Goal: Task Accomplishment & Management: Manage account settings

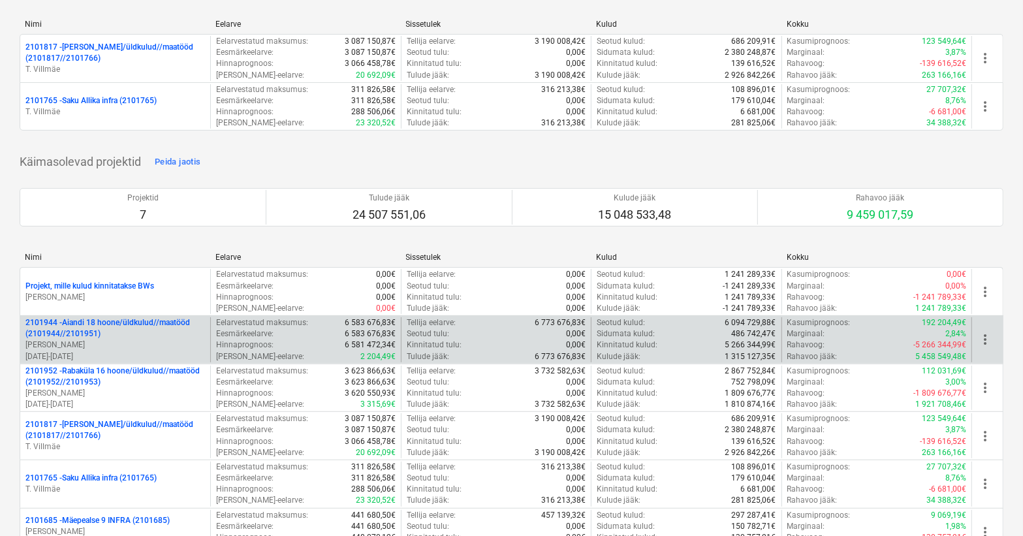
scroll to position [178, 0]
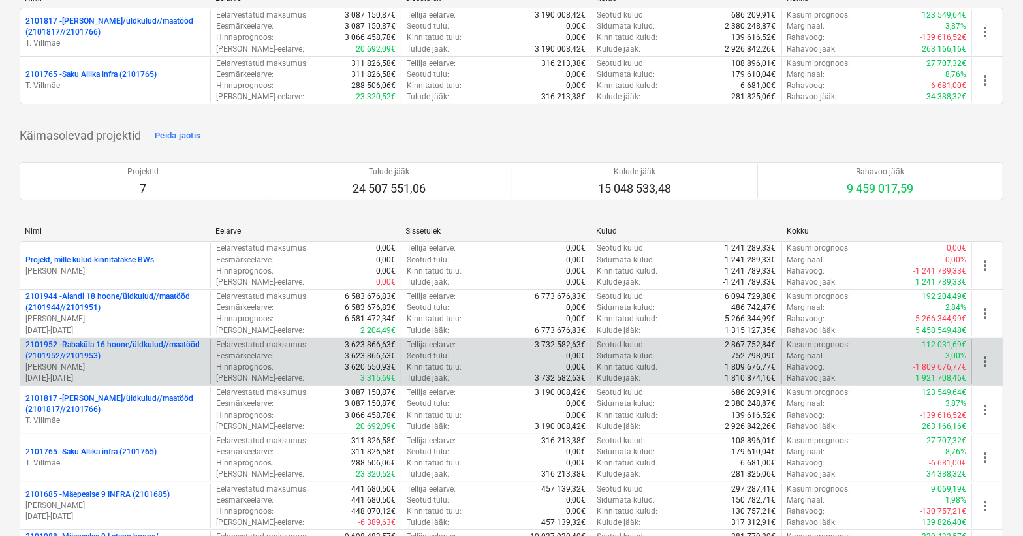
click at [109, 349] on p "2101952 - [GEOGRAPHIC_DATA] 16 hoone/üldkulud//maatööd (2101952//2101953)" at bounding box center [115, 351] width 180 height 22
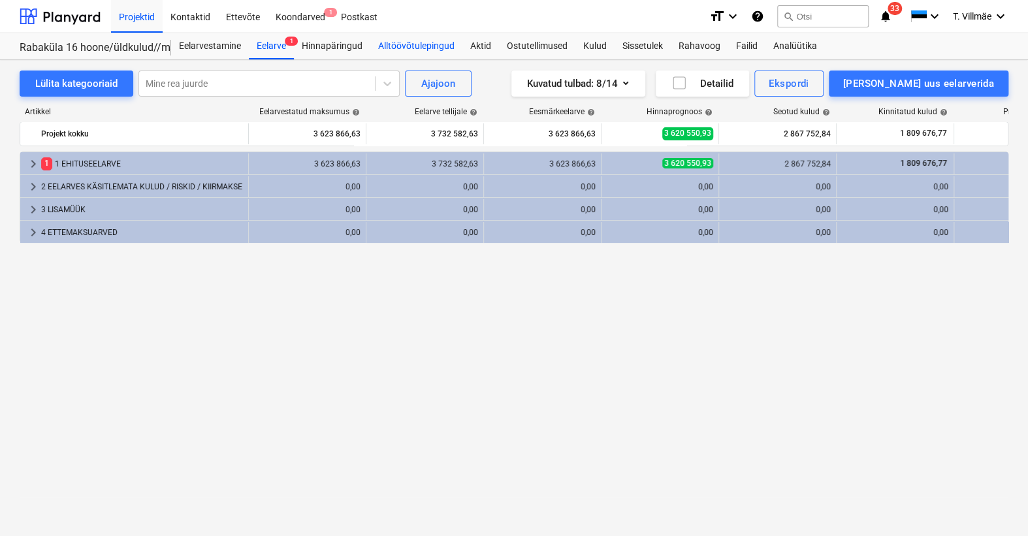
click at [384, 44] on div "Alltöövõtulepingud" at bounding box center [416, 46] width 92 height 26
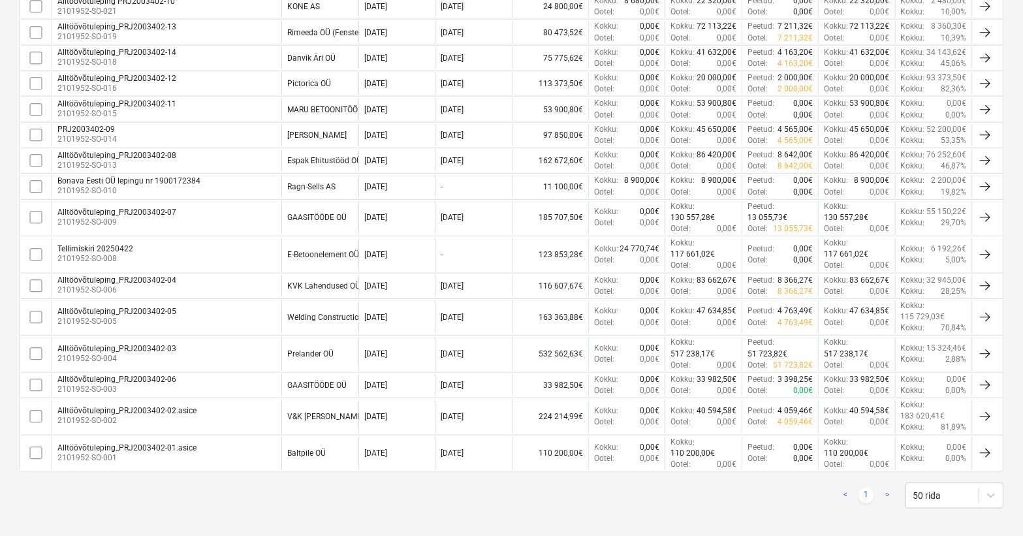
scroll to position [674, 0]
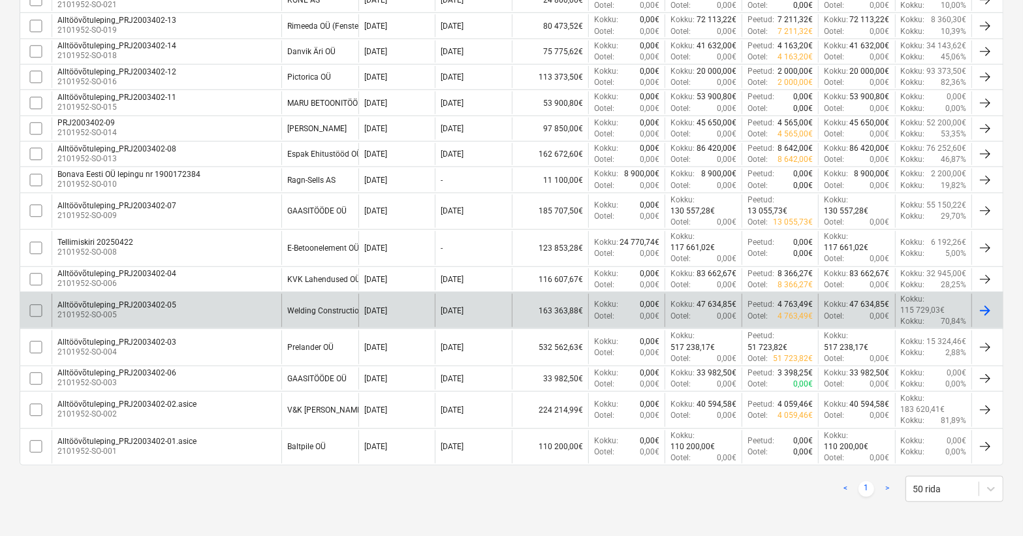
click at [190, 306] on div "Alltöövõtuleping_PRJ2003402-05 2101952-SO-005" at bounding box center [167, 310] width 230 height 33
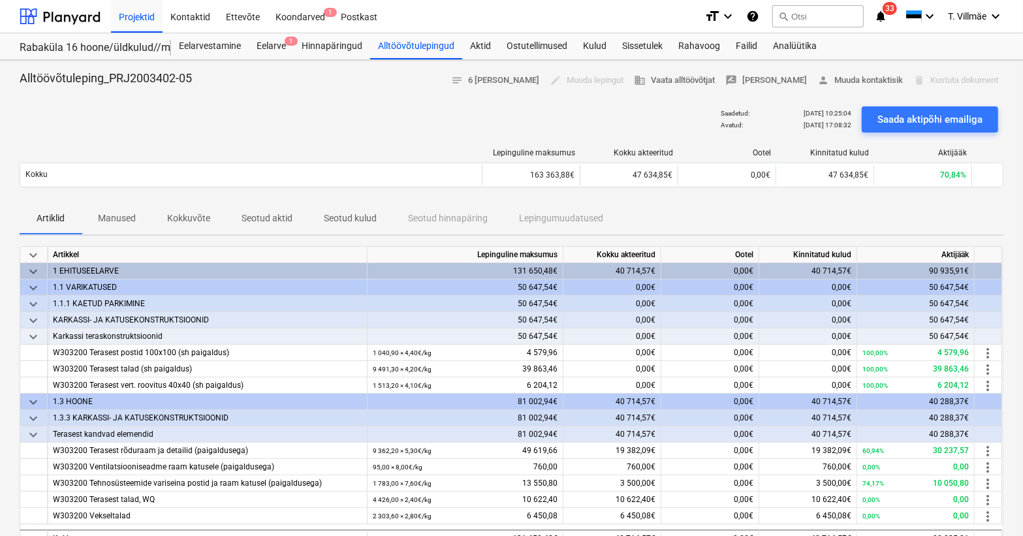
click at [194, 216] on p "Kokkuvõte" at bounding box center [188, 219] width 43 height 14
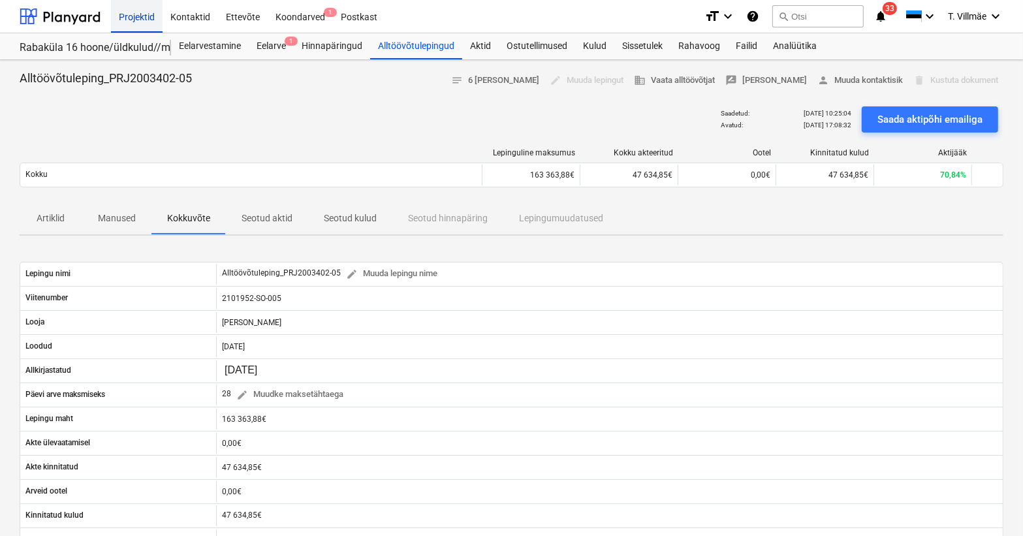
drag, startPoint x: 141, startPoint y: 16, endPoint x: 141, endPoint y: 29, distance: 13.1
click at [141, 16] on div "Projektid" at bounding box center [137, 15] width 52 height 33
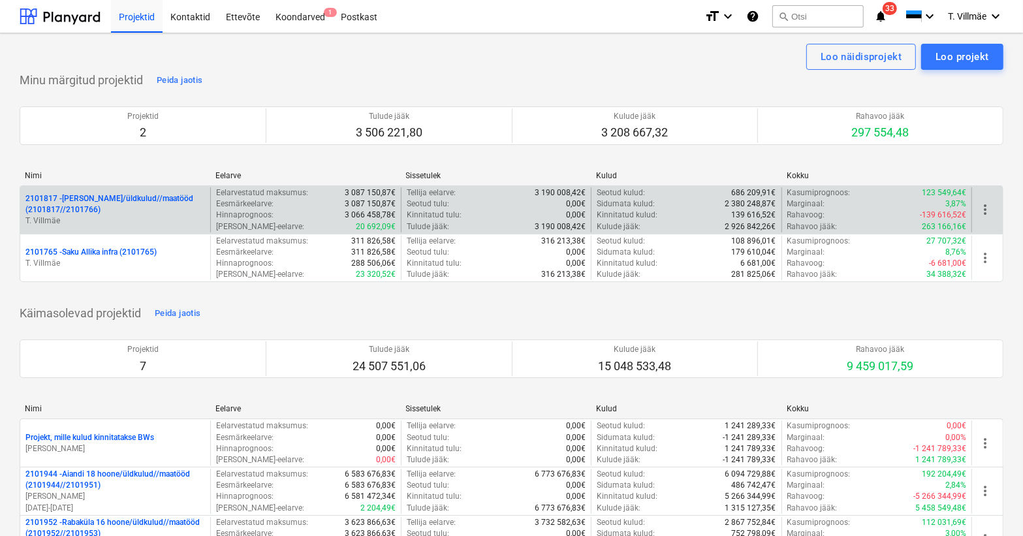
click at [78, 214] on p "2101817 - [PERSON_NAME]/üldkulud//maatööd (2101817//2101766)" at bounding box center [115, 204] width 180 height 22
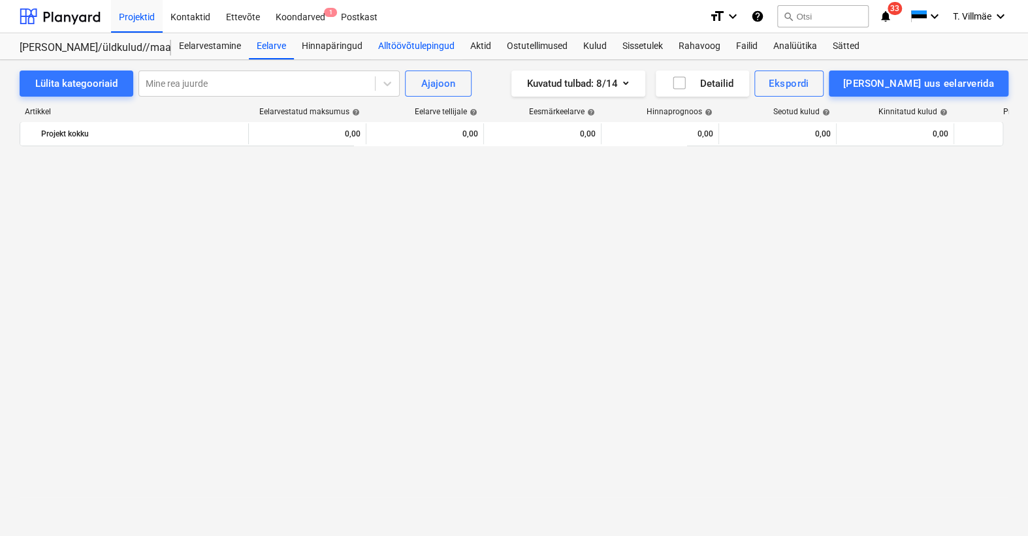
click at [396, 47] on div "Alltöövõtulepingud" at bounding box center [416, 46] width 92 height 26
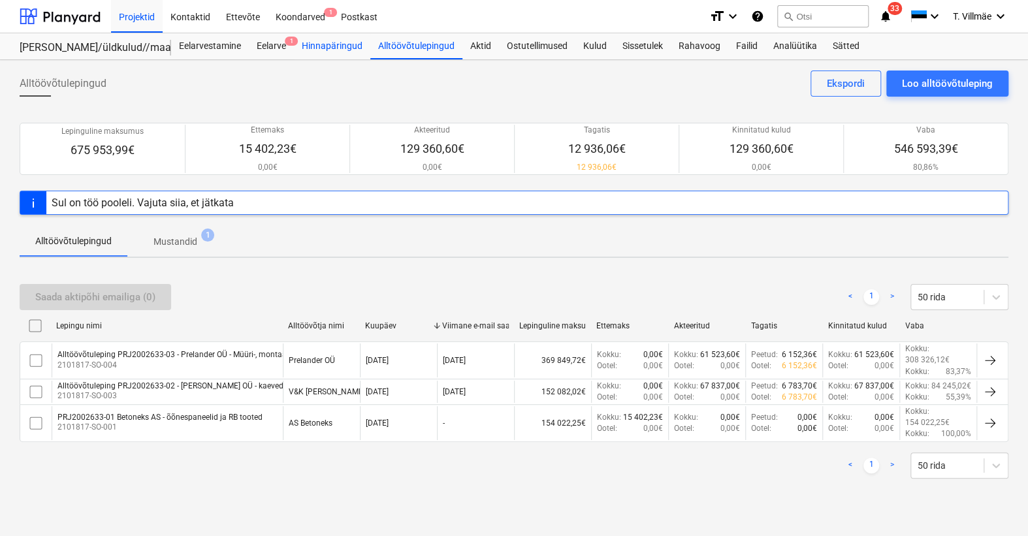
click at [306, 46] on div "Hinnapäringud" at bounding box center [332, 46] width 76 height 26
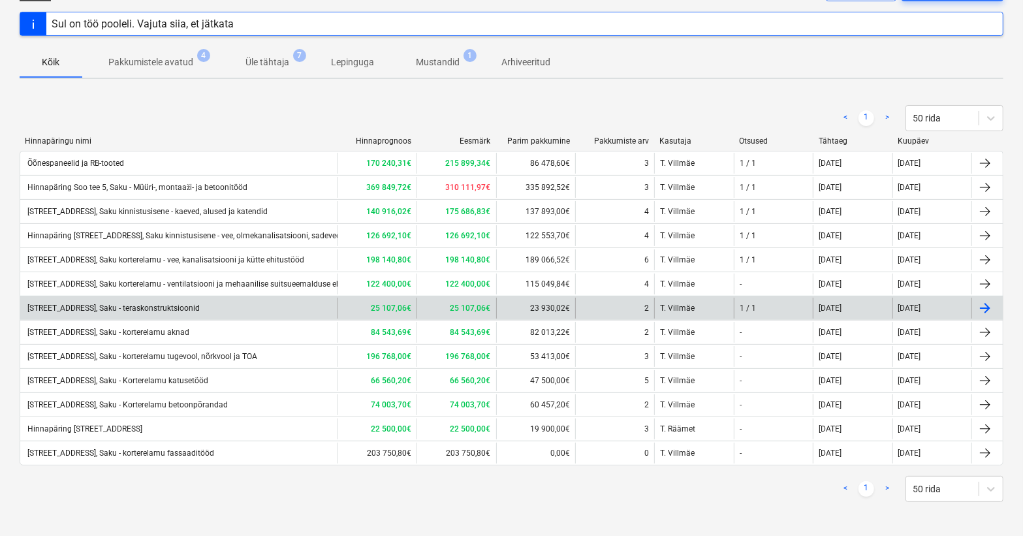
scroll to position [97, 0]
click at [184, 312] on div "[STREET_ADDRESS], Saku - teraskonstruktsioonid" at bounding box center [178, 307] width 317 height 21
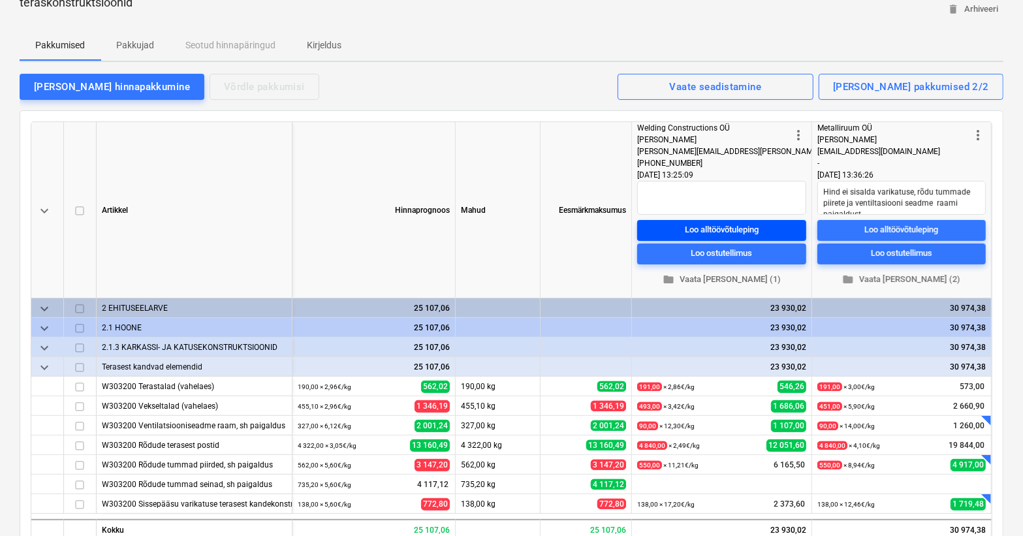
scroll to position [178, 0]
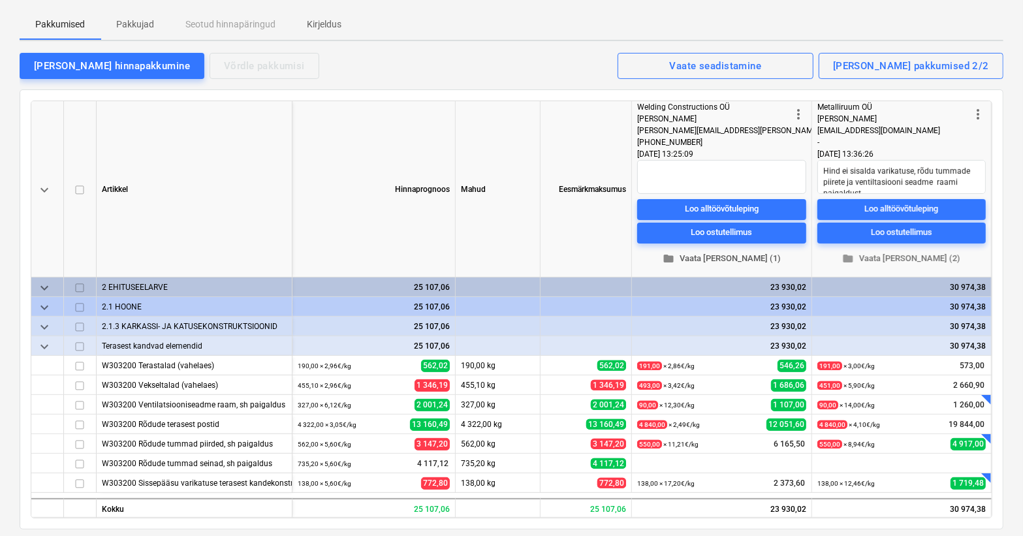
type textarea "x"
click at [720, 208] on div "Loo alltöövõtuleping" at bounding box center [722, 209] width 74 height 15
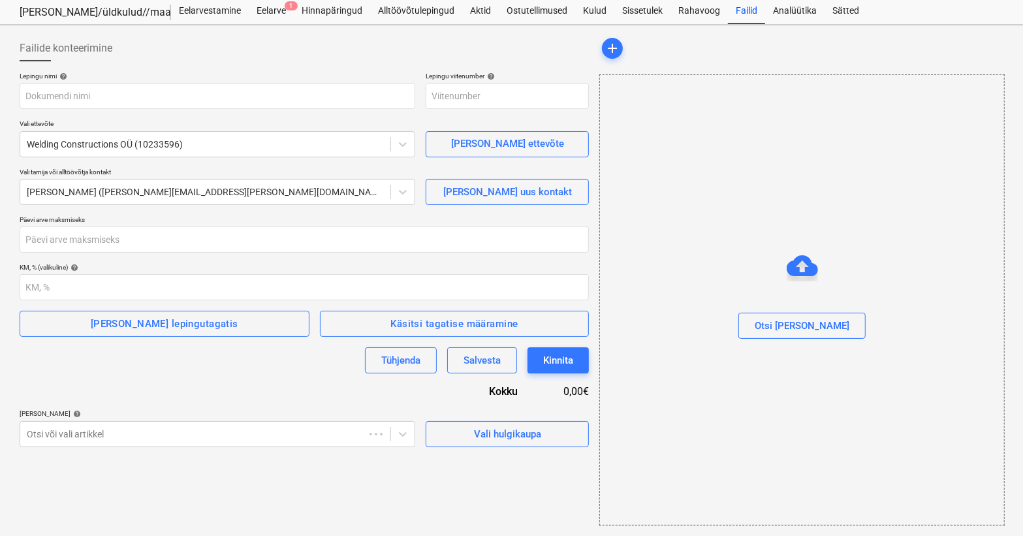
scroll to position [35, 0]
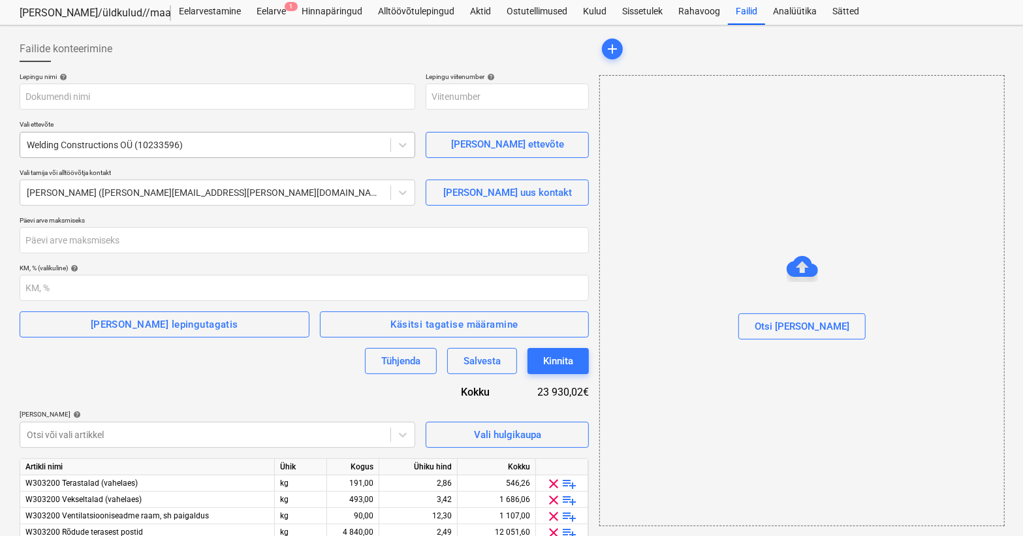
type input "2101817-SO-006"
click at [154, 98] on input "text" at bounding box center [218, 97] width 396 height 26
click at [206, 93] on input "Alltöövõtuleping PRJ2002633-04 - Welding construction OÜ" at bounding box center [218, 97] width 396 height 26
click at [272, 95] on input "Alltöövõtuleping PRJ2002633-04 - Welding Construction OÜ" at bounding box center [218, 97] width 396 height 26
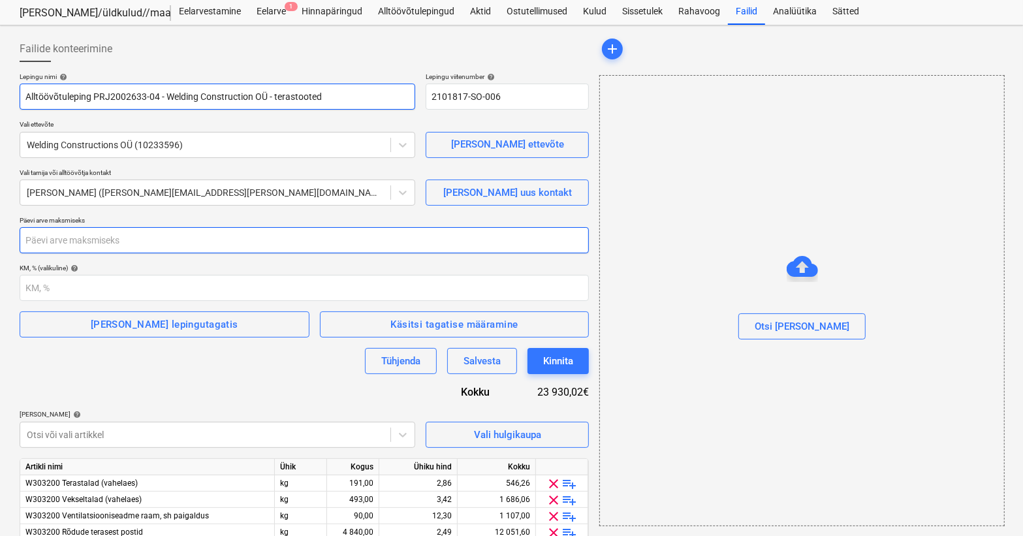
type input "Alltöövõtuleping PRJ2002633-04 - Welding Construction OÜ - terastooted"
click at [102, 245] on input "number" at bounding box center [305, 240] width 570 height 26
type input "28"
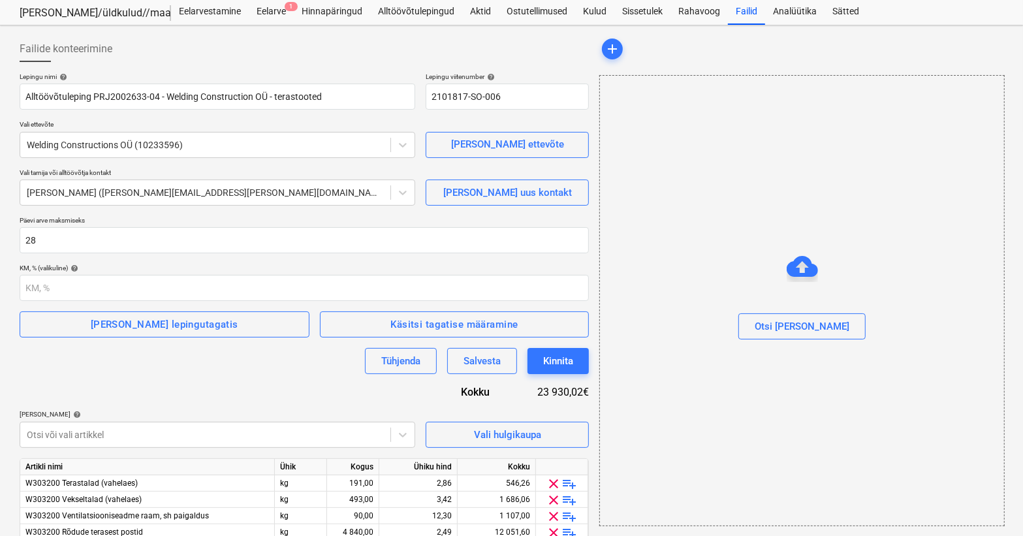
click at [180, 383] on div "Lepingu nimi help Alltöövõtuleping PRJ2002633-04 - Welding Construction OÜ - te…" at bounding box center [305, 352] width 570 height 560
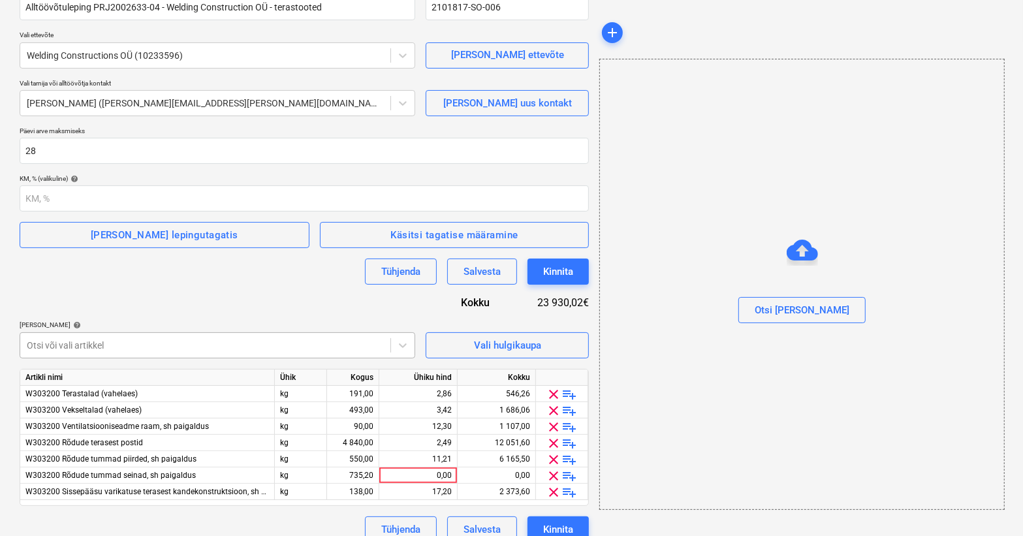
scroll to position [140, 0]
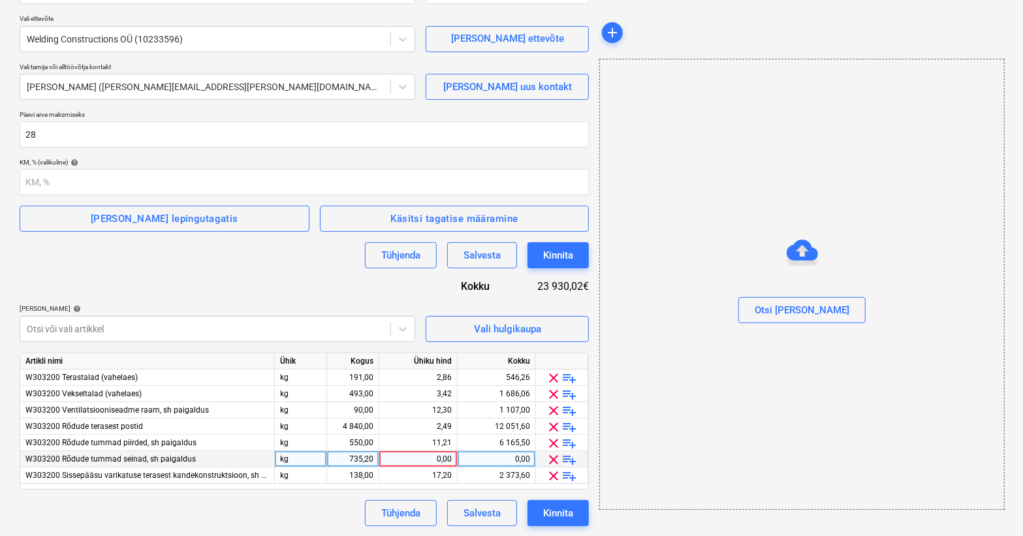
click at [553, 458] on span "clear" at bounding box center [555, 460] width 16 height 16
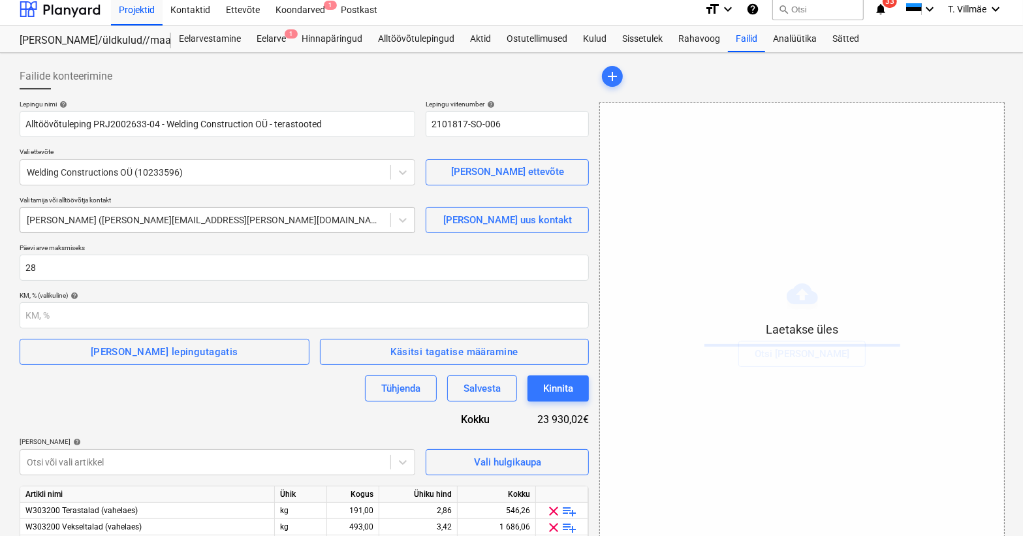
scroll to position [0, 0]
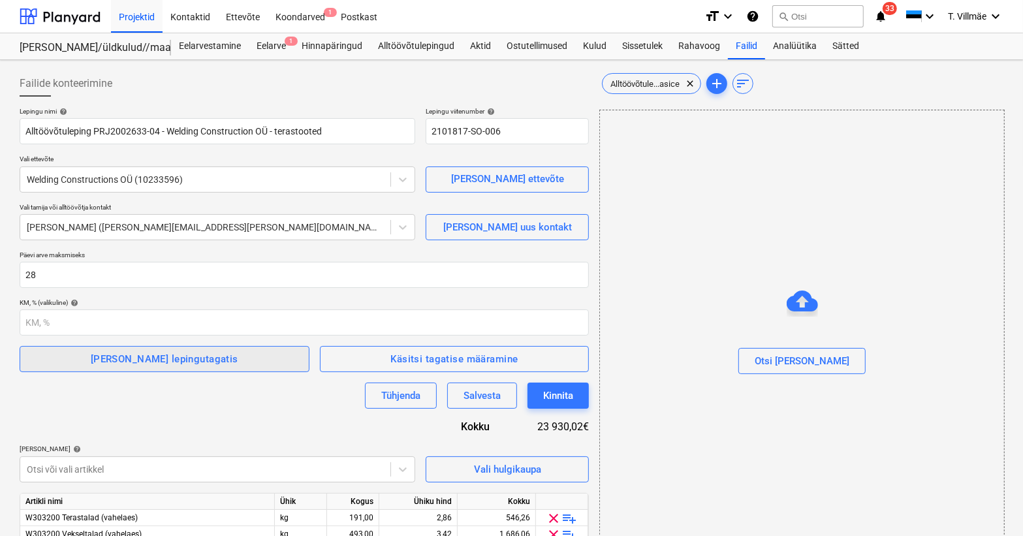
click at [170, 363] on div "[PERSON_NAME] lepingutagatis" at bounding box center [165, 359] width 148 height 17
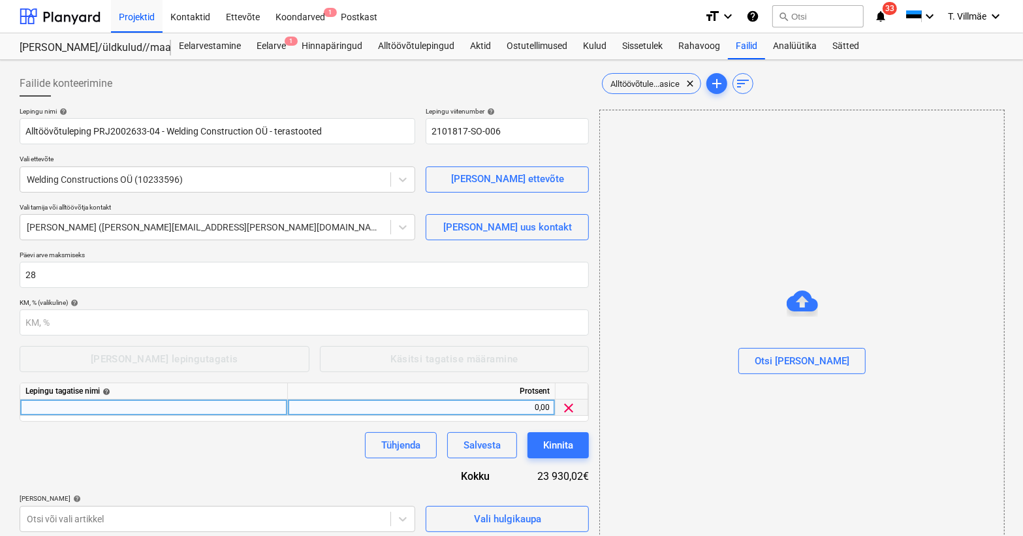
click at [95, 408] on div at bounding box center [154, 408] width 268 height 16
type input "Ehitusaegne tagatis"
click at [461, 413] on div "0,00" at bounding box center [421, 408] width 257 height 16
type input "10"
click at [309, 477] on div "Lepingu nimi help Alltöövõtuleping PRJ2002633-04 - Welding Construction OÜ - te…" at bounding box center [305, 403] width 570 height 593
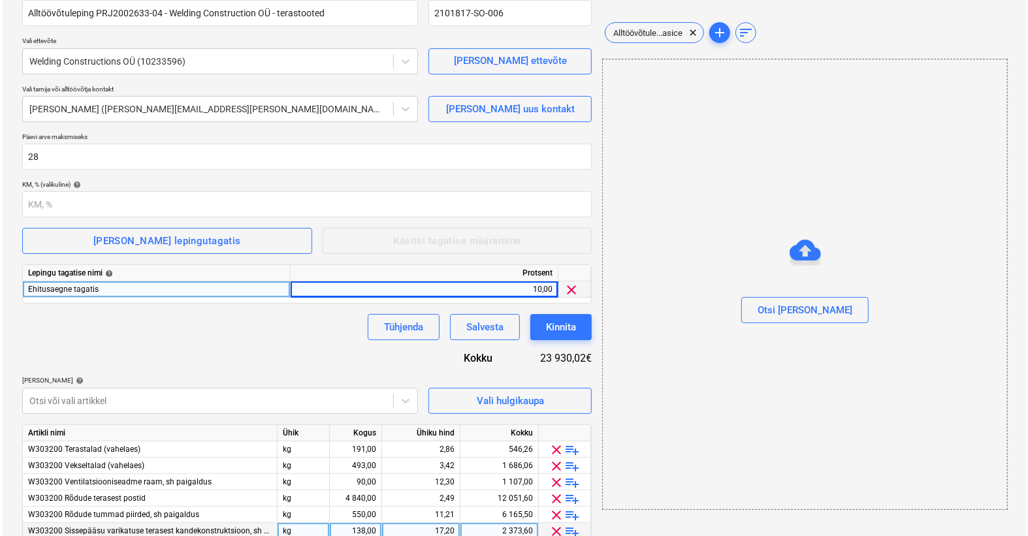
scroll to position [174, 0]
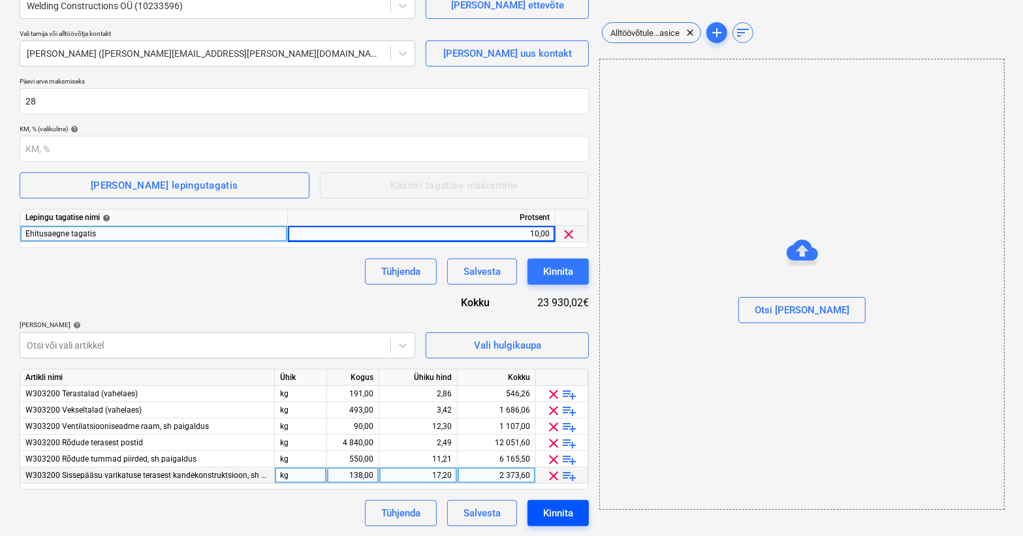
click at [549, 510] on div "Kinnita" at bounding box center [558, 513] width 30 height 17
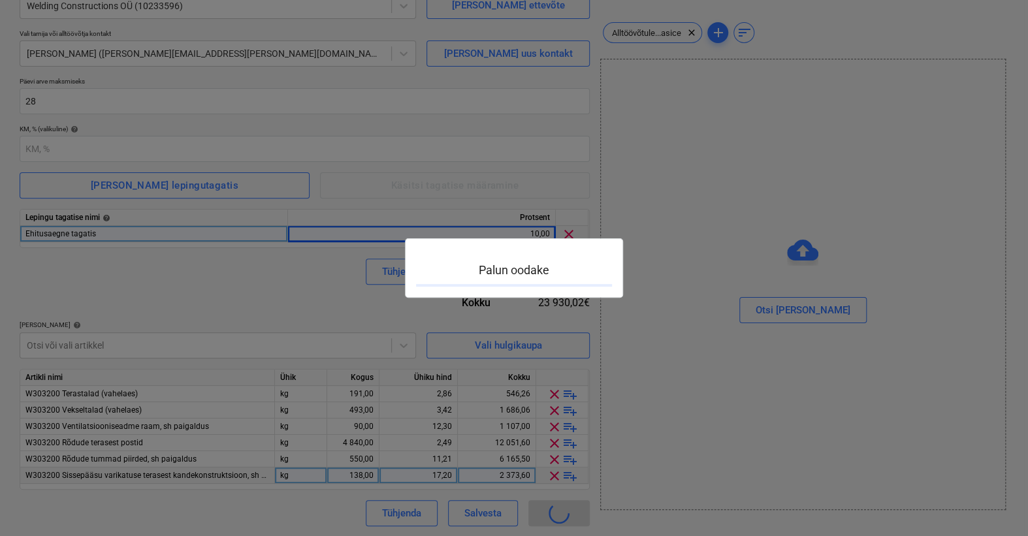
type input "2101817-SO-006"
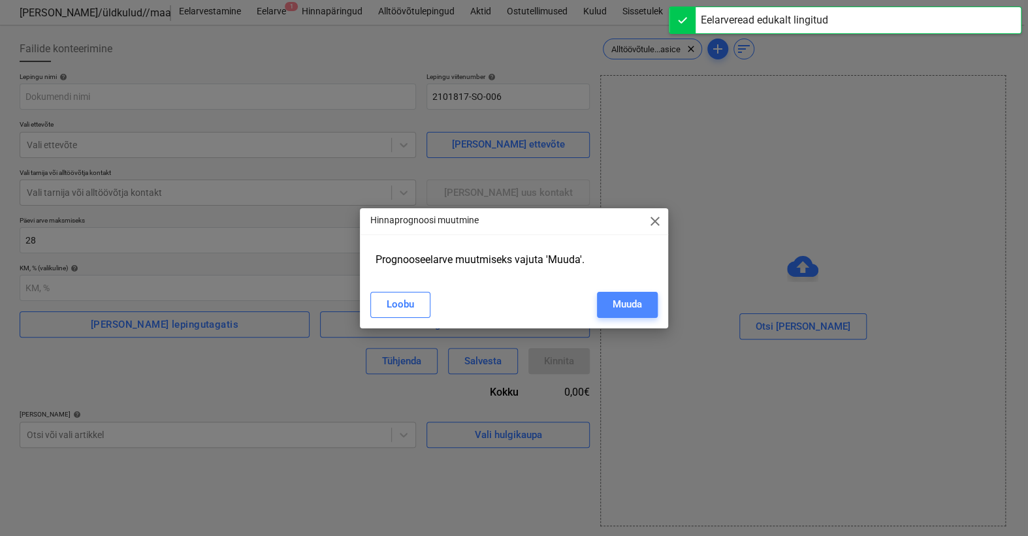
click at [618, 306] on div "Muuda" at bounding box center [627, 304] width 29 height 17
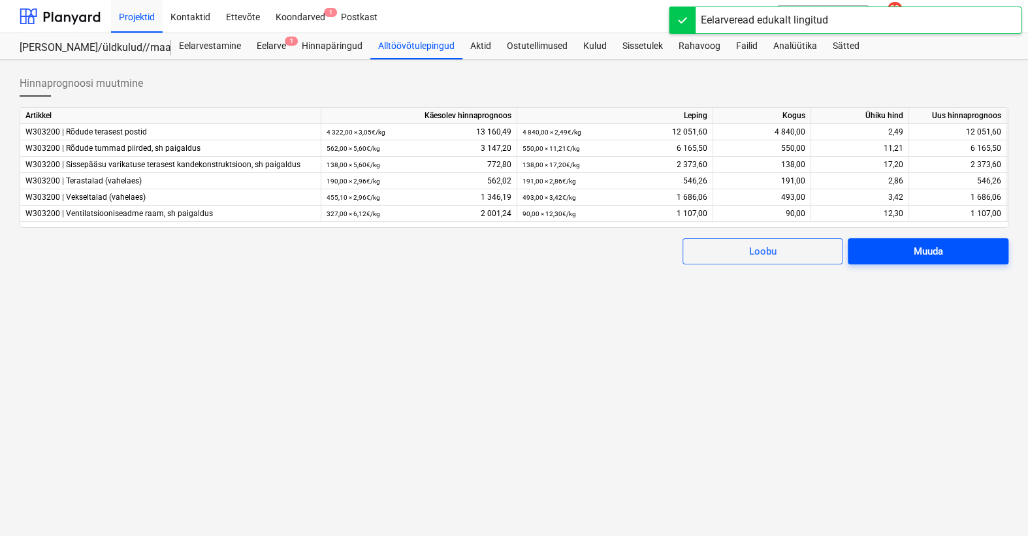
click at [892, 249] on span "Muuda" at bounding box center [927, 251] width 129 height 17
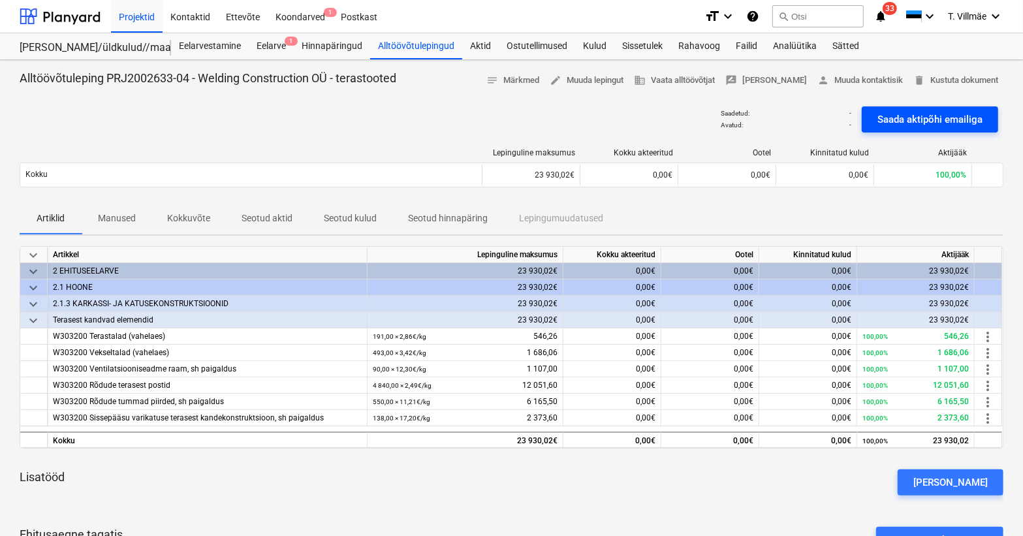
click at [927, 118] on div "Saada aktipõhi emailiga" at bounding box center [930, 119] width 105 height 17
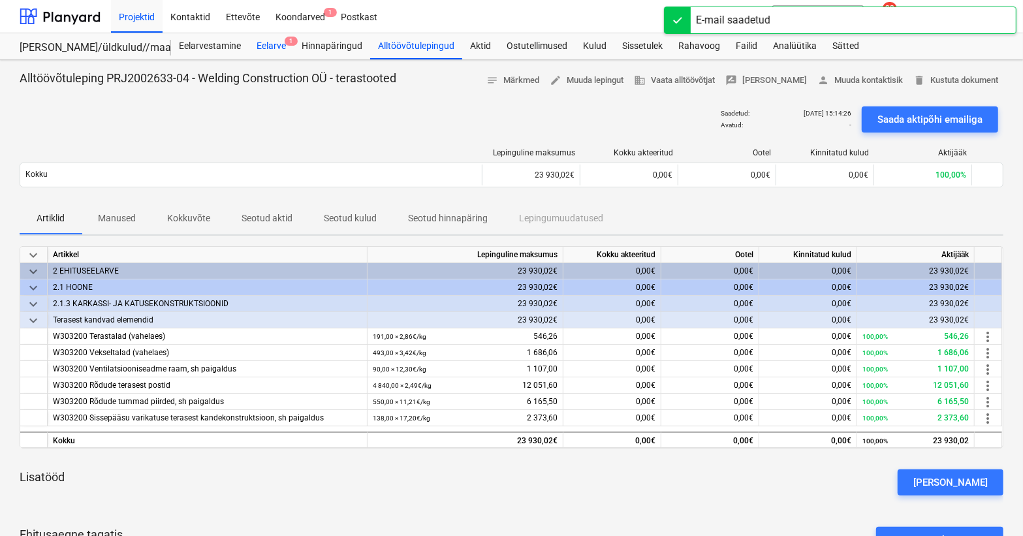
click at [269, 40] on div "Eelarve 1" at bounding box center [271, 46] width 45 height 26
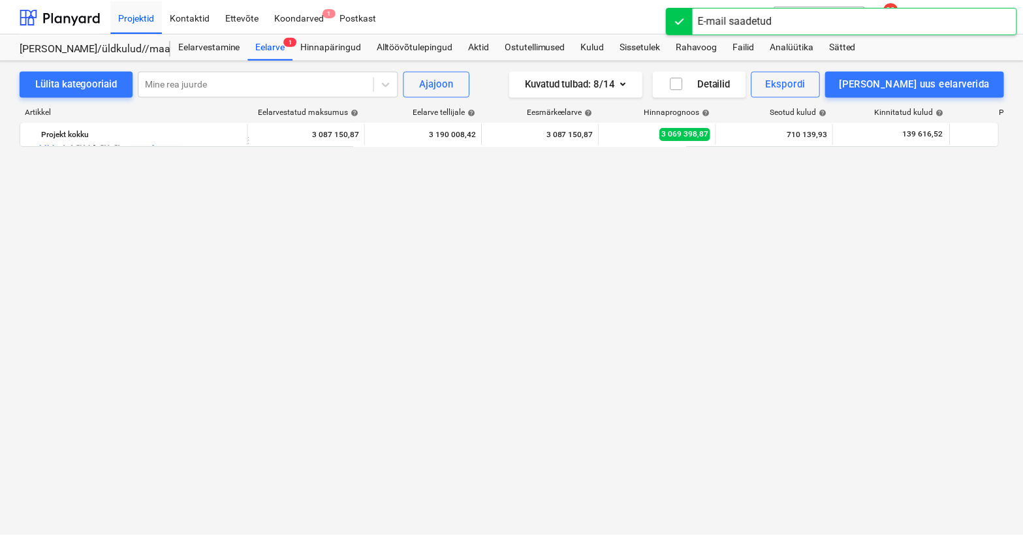
scroll to position [4411, 0]
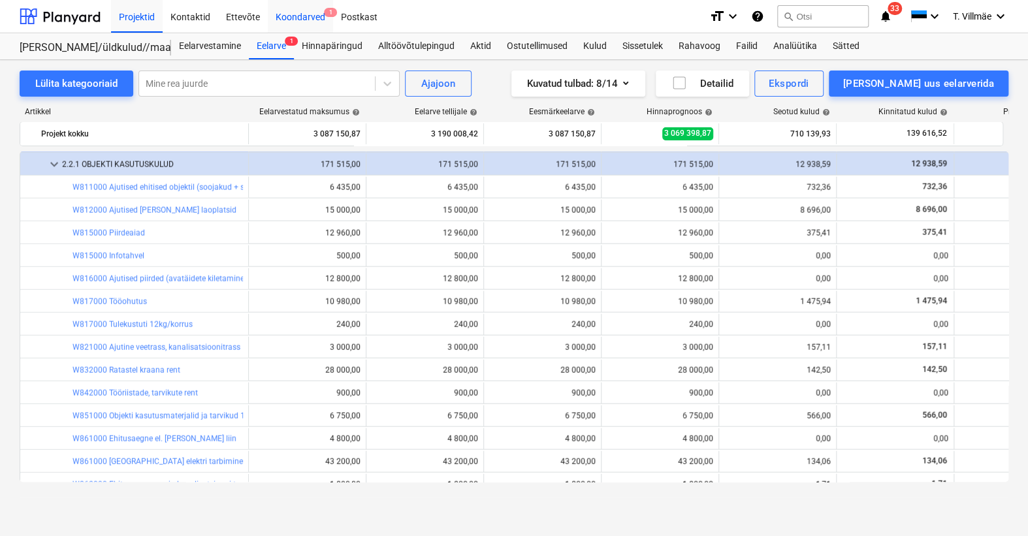
click at [312, 20] on div "Koondarved 1" at bounding box center [300, 15] width 65 height 33
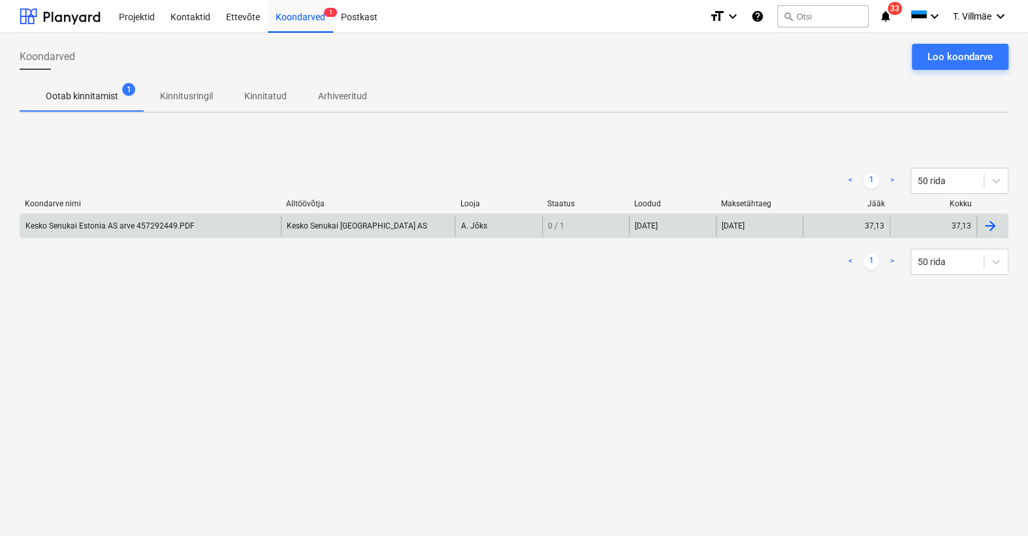
click at [97, 226] on div "Kesko Senukai Estonia AS arve 457292449.PDF" at bounding box center [109, 225] width 169 height 9
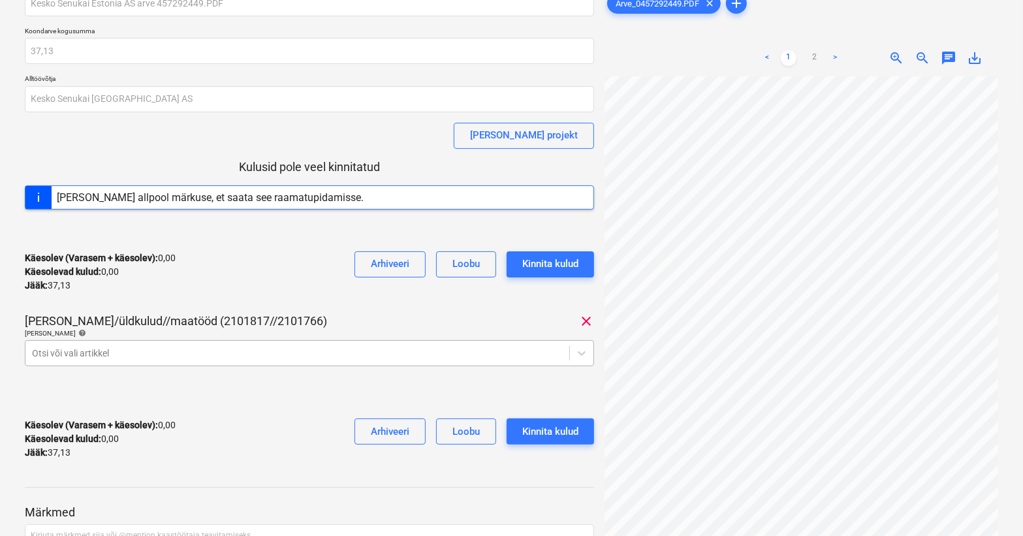
scroll to position [118, 0]
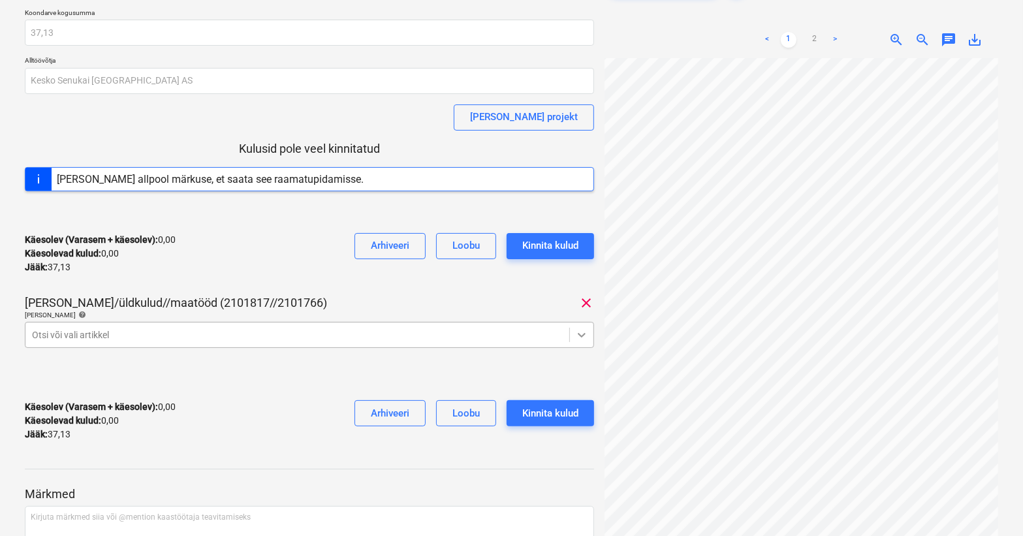
click at [575, 353] on body "Projektid Kontaktid Ettevõte Koondarved 1 Postkast format_size keyboard_arrow_d…" at bounding box center [511, 191] width 1023 height 536
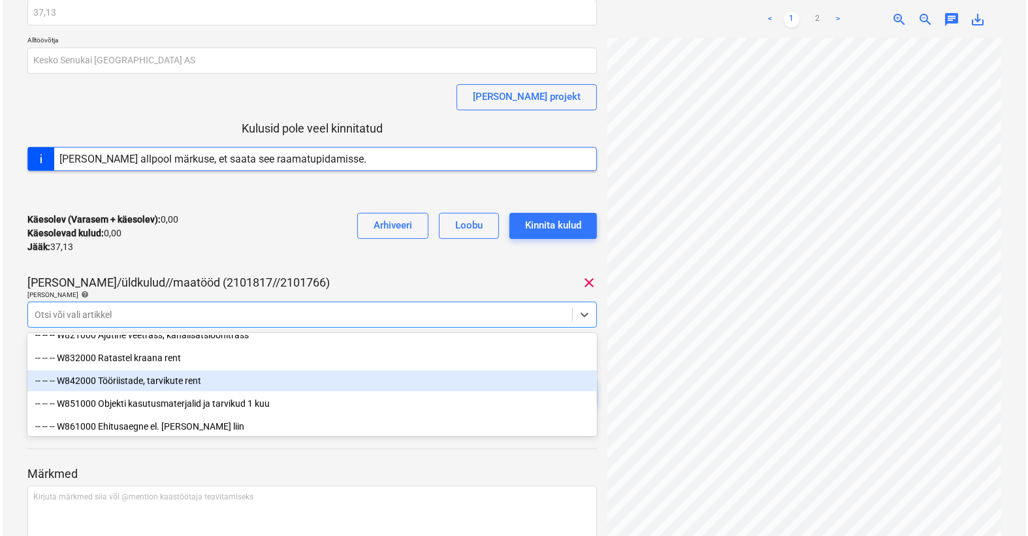
scroll to position [7065, 0]
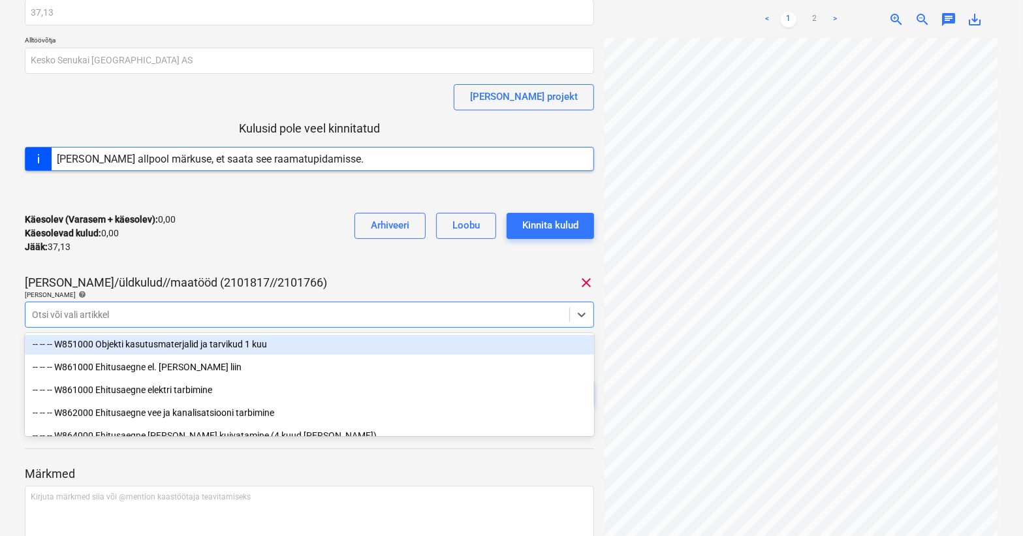
click at [161, 344] on div "-- -- -- W851000 Objekti kasutusmaterjalid ja tarvikud 1 kuu" at bounding box center [310, 344] width 570 height 21
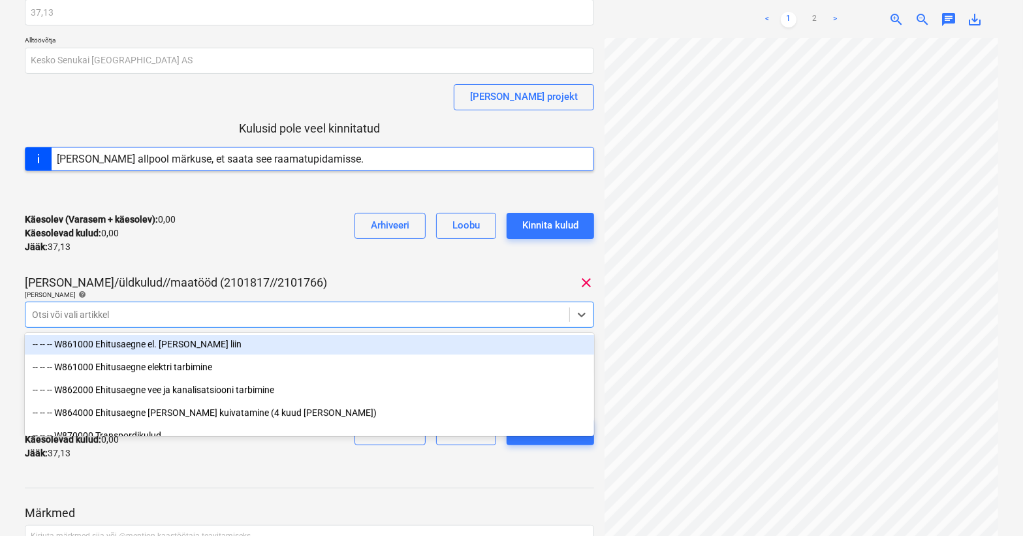
click at [202, 252] on div "Käesolev (Varasem + käesolev) : 0,00 Käesolevad kulud : 0,00 Jääk : 37,13 Arhiv…" at bounding box center [310, 233] width 570 height 62
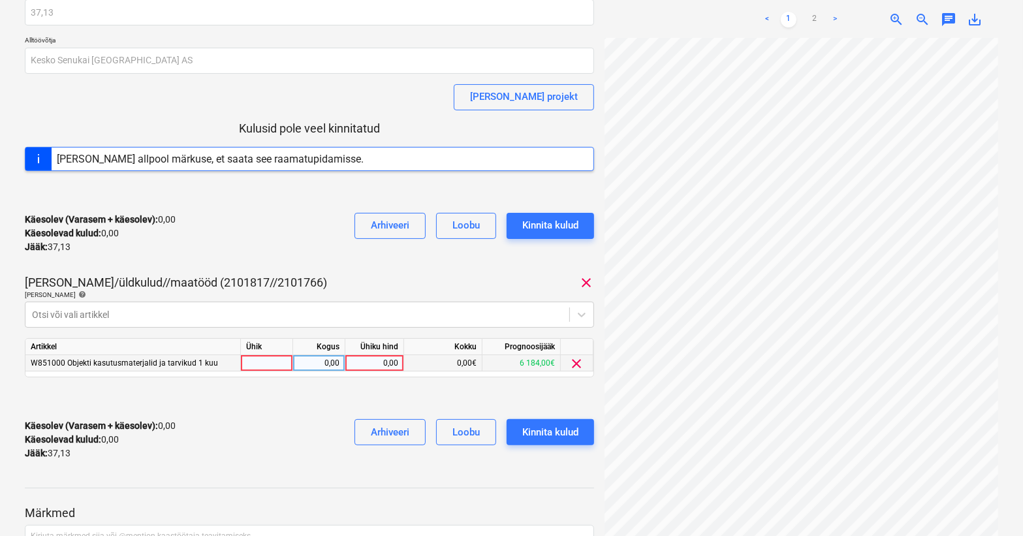
click at [270, 362] on div at bounding box center [267, 363] width 52 height 16
type input "kmpl"
click at [311, 364] on div "0,00" at bounding box center [318, 363] width 41 height 16
type input "1"
click at [362, 364] on div "0,00" at bounding box center [375, 363] width 48 height 16
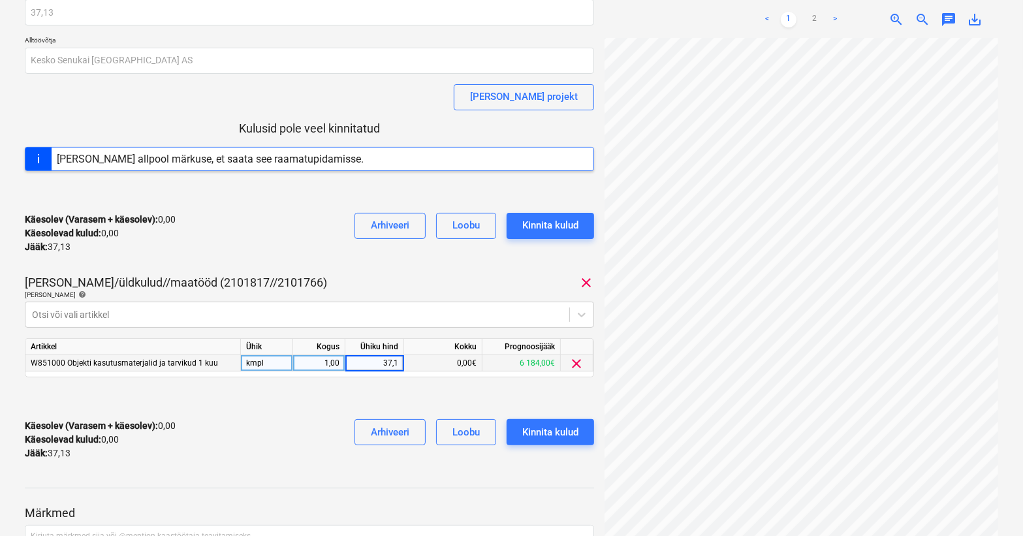
type input "37,13"
click at [313, 431] on div "Käesolev (Varasem + käesolev) : 0,00 Käesolevad kulud : 0,00 Jääk : 37,13 Arhiv…" at bounding box center [310, 440] width 570 height 62
click at [568, 432] on div "Kinnita kulud" at bounding box center [550, 432] width 56 height 17
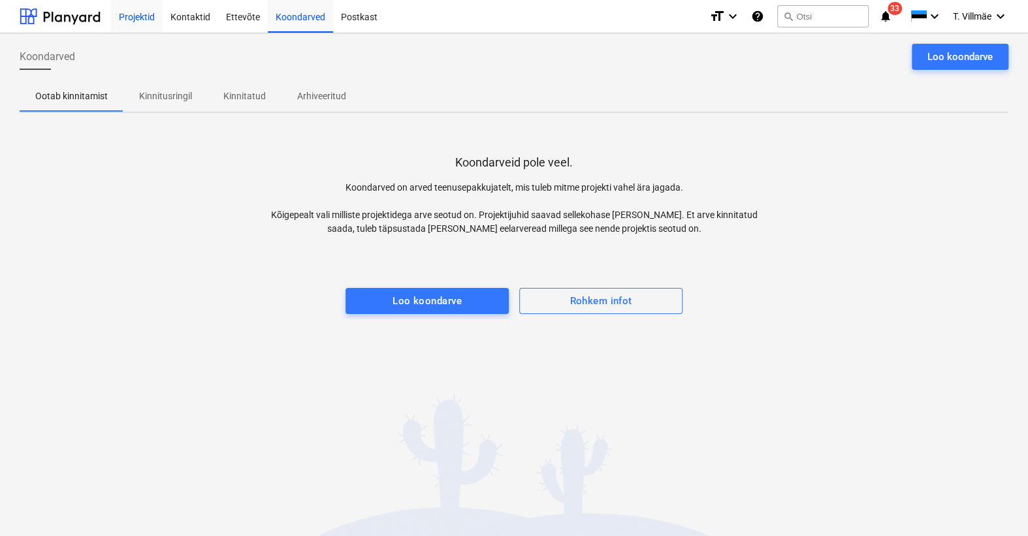
click at [128, 19] on div "Projektid" at bounding box center [137, 15] width 52 height 33
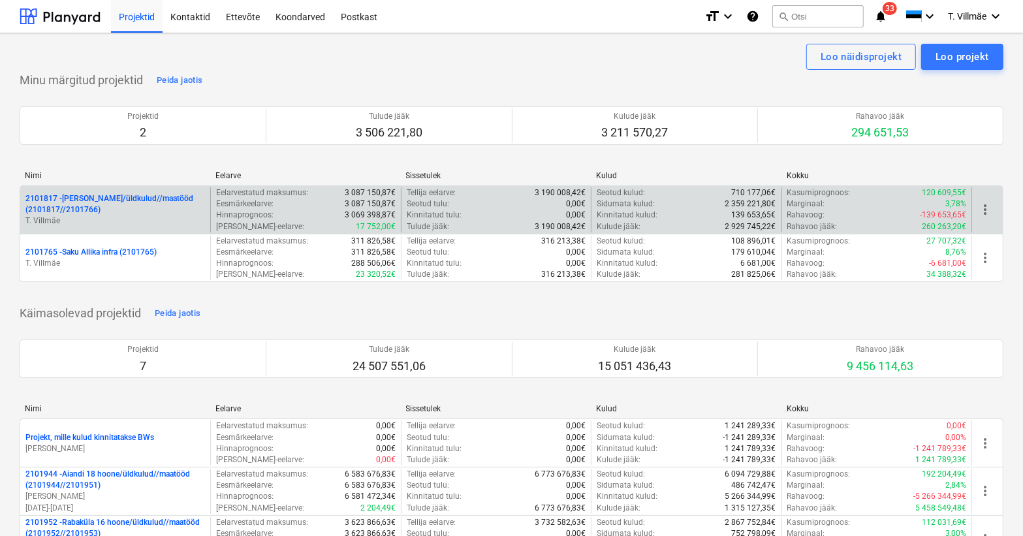
click at [86, 210] on p "2101817 - [PERSON_NAME]/üldkulud//maatööd (2101817//2101766)" at bounding box center [115, 204] width 180 height 22
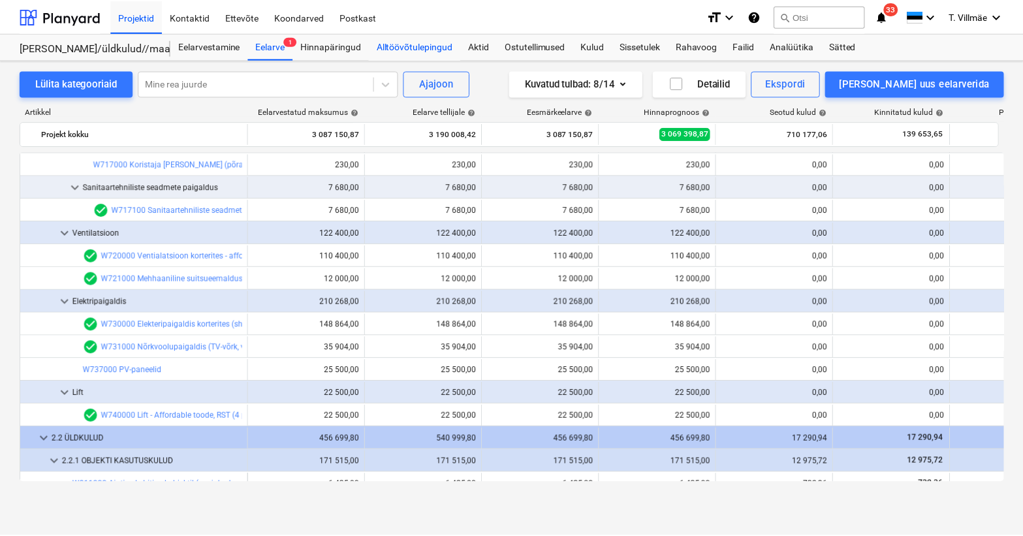
scroll to position [3996, 0]
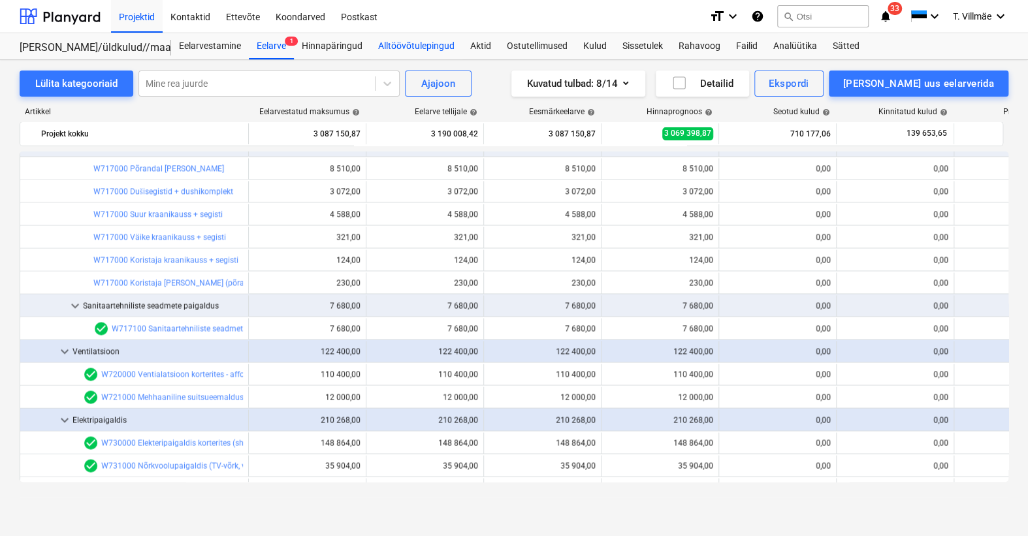
click at [394, 45] on div "Alltöövõtulepingud" at bounding box center [416, 46] width 92 height 26
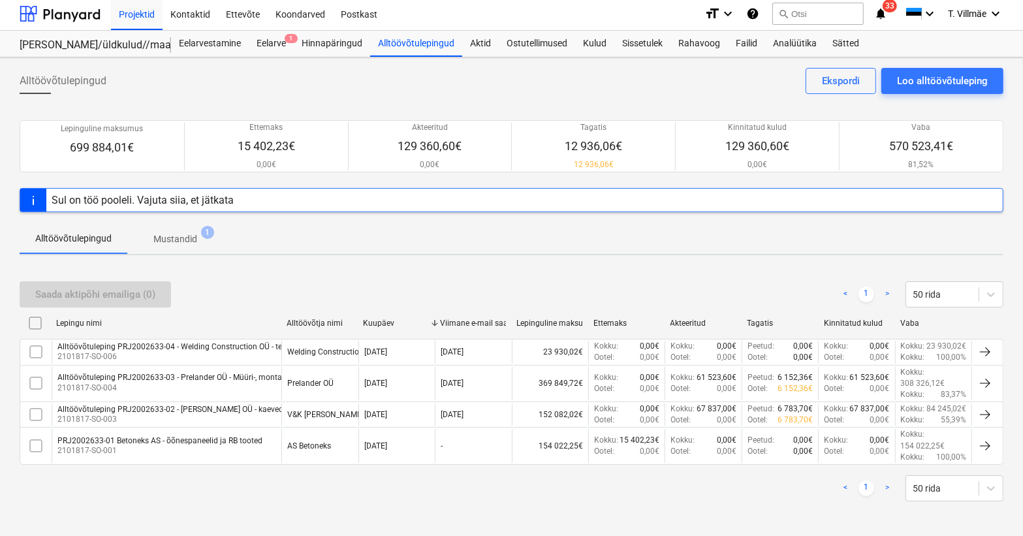
scroll to position [3, 0]
click at [346, 42] on div "Hinnapäringud" at bounding box center [332, 43] width 76 height 26
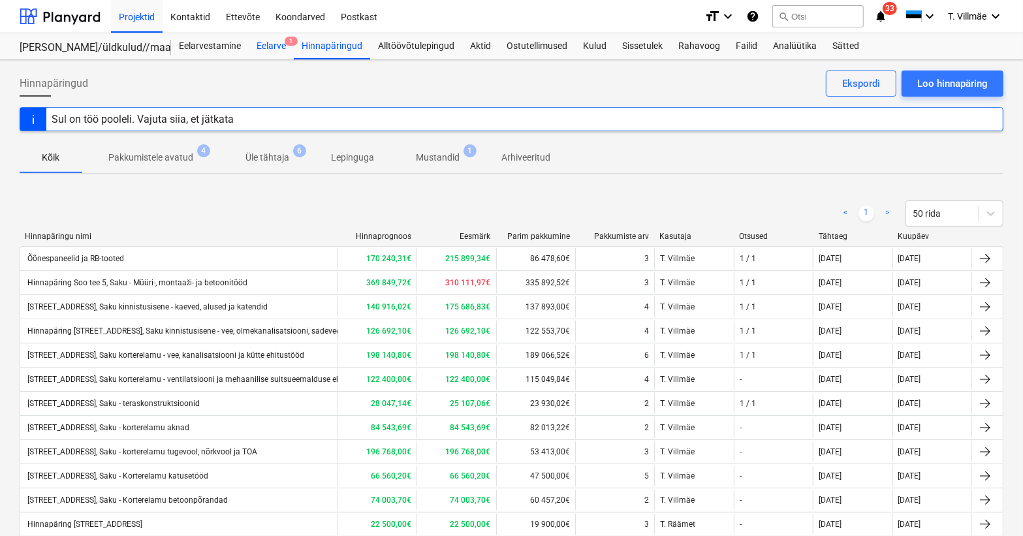
click at [281, 46] on div "Eelarve 1" at bounding box center [271, 46] width 45 height 26
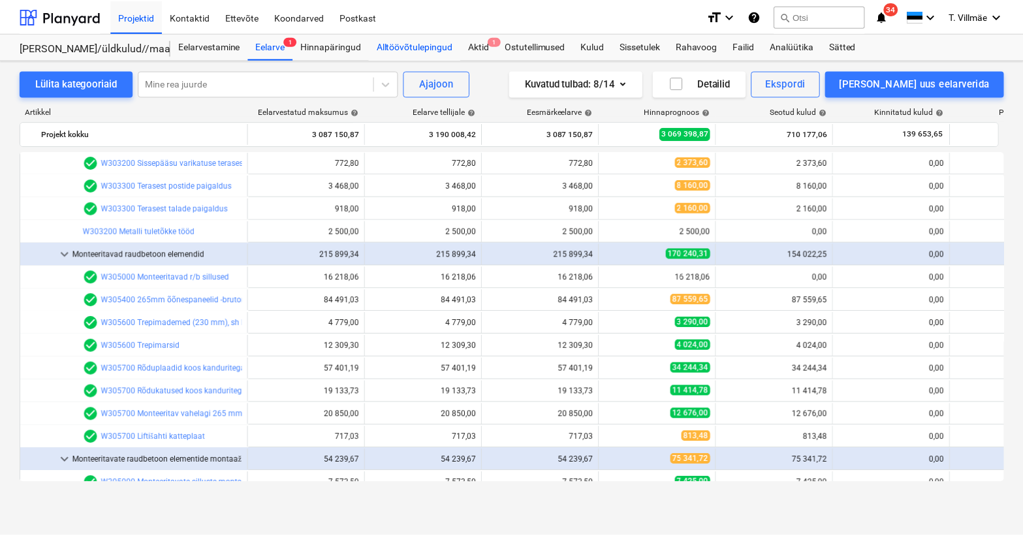
scroll to position [2214, 0]
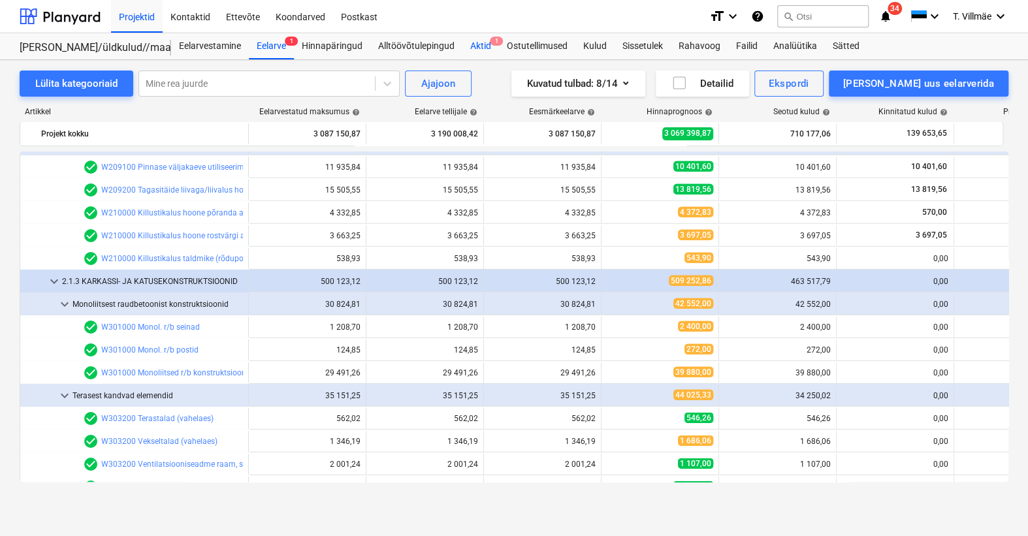
click at [483, 44] on div "Aktid 1" at bounding box center [480, 46] width 37 height 26
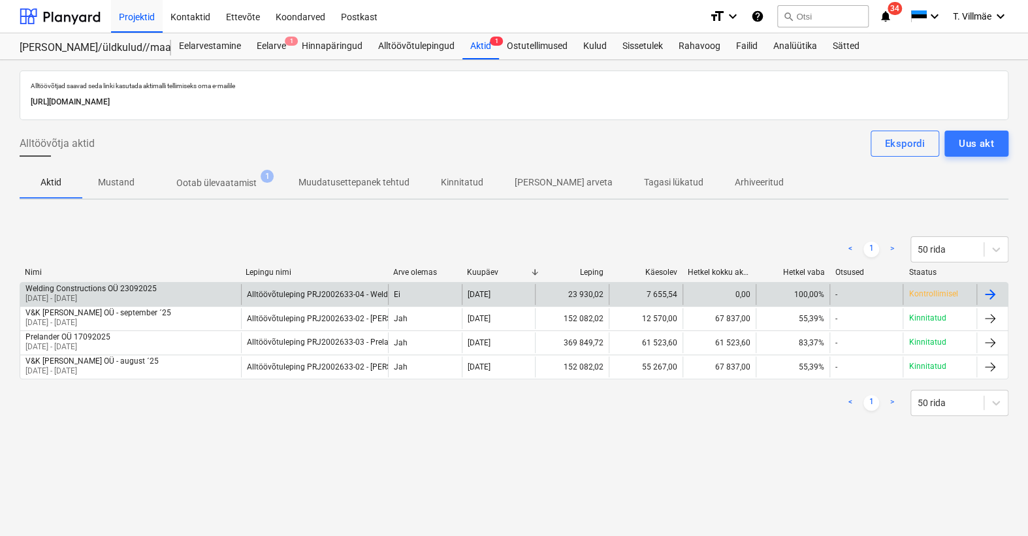
click at [986, 294] on div at bounding box center [990, 295] width 16 height 16
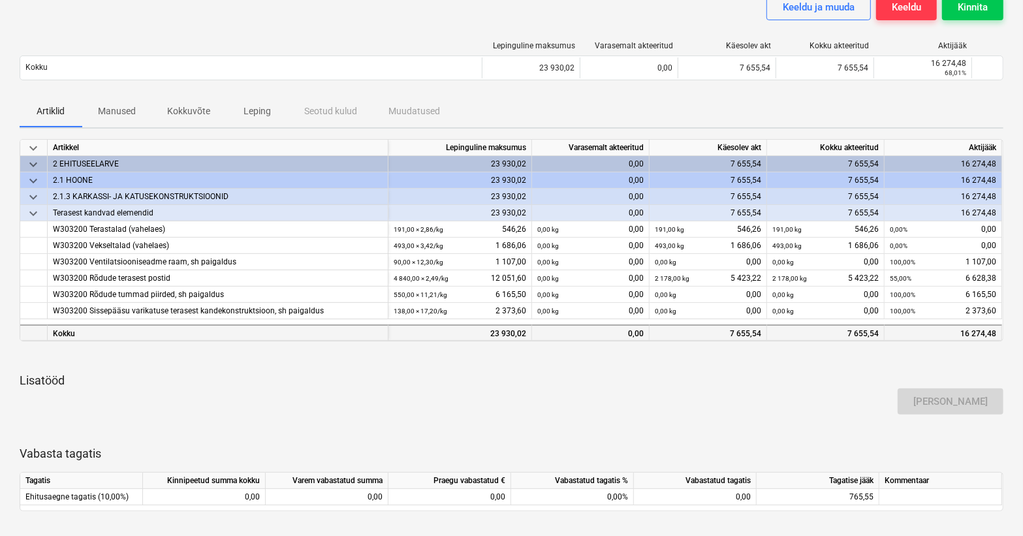
scroll to position [59, 0]
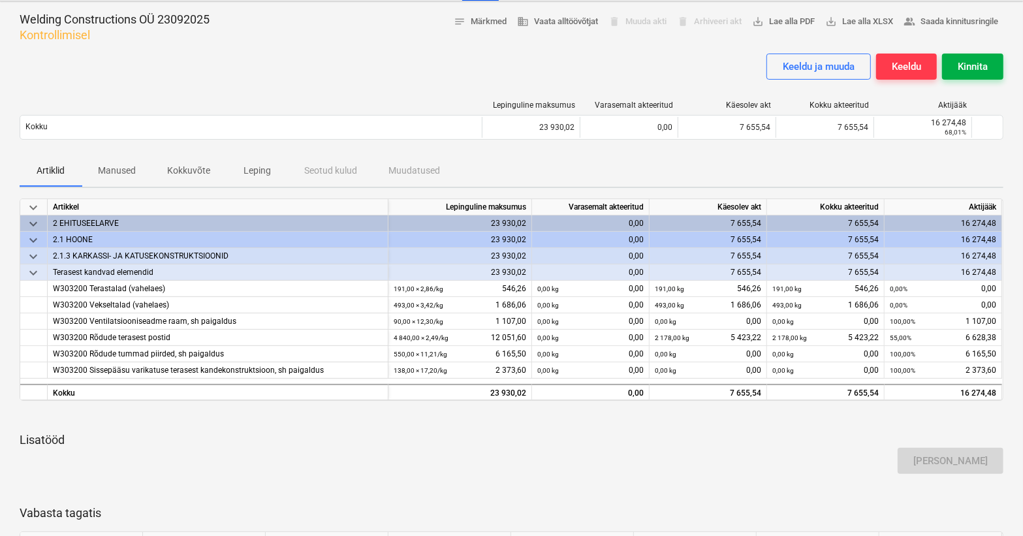
click at [981, 65] on div "Kinnita" at bounding box center [973, 66] width 30 height 17
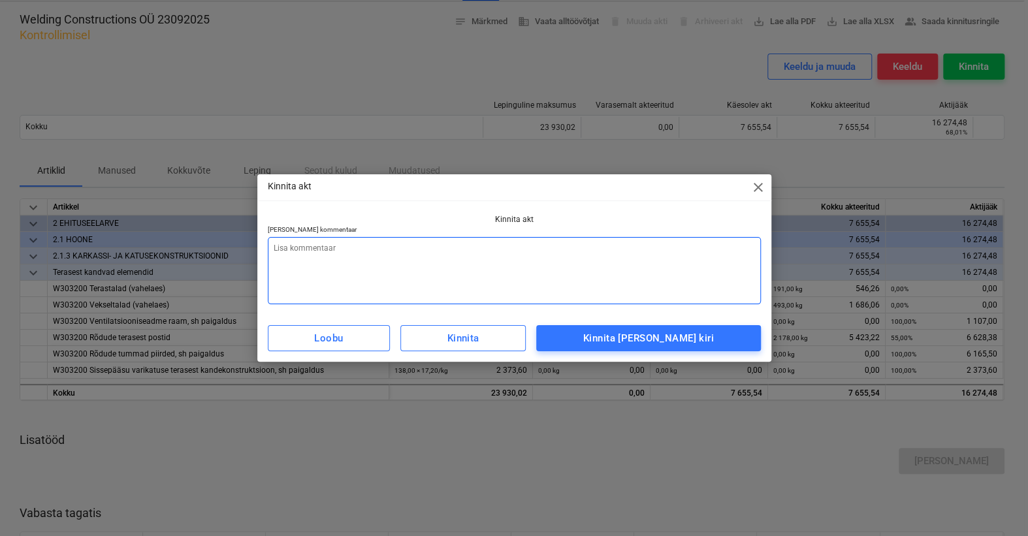
click at [389, 240] on textarea at bounding box center [514, 270] width 493 height 67
type textarea "x"
type textarea "A"
type textarea "x"
type textarea "Ak"
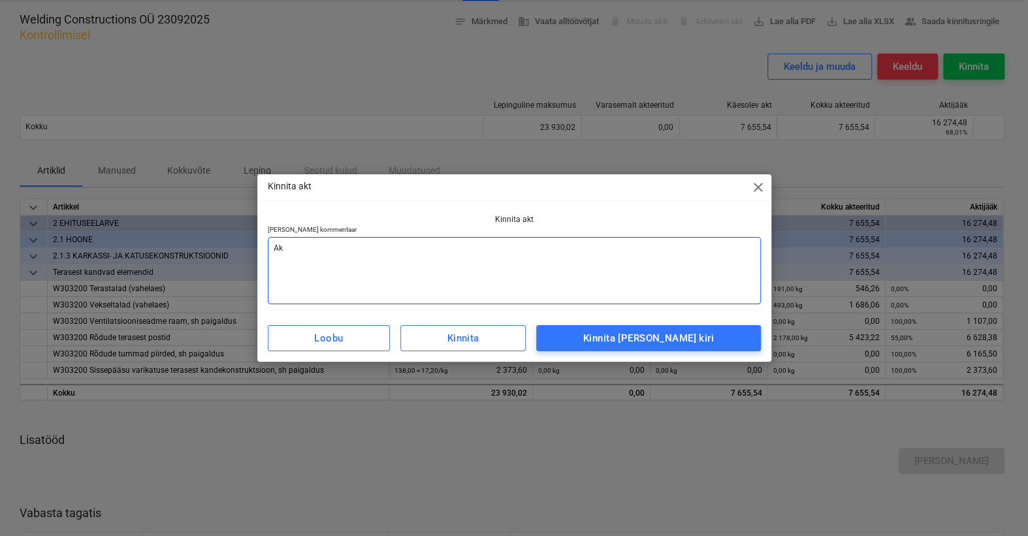
type textarea "x"
type textarea "Akt"
type textarea "x"
type textarea "Akt"
type textarea "x"
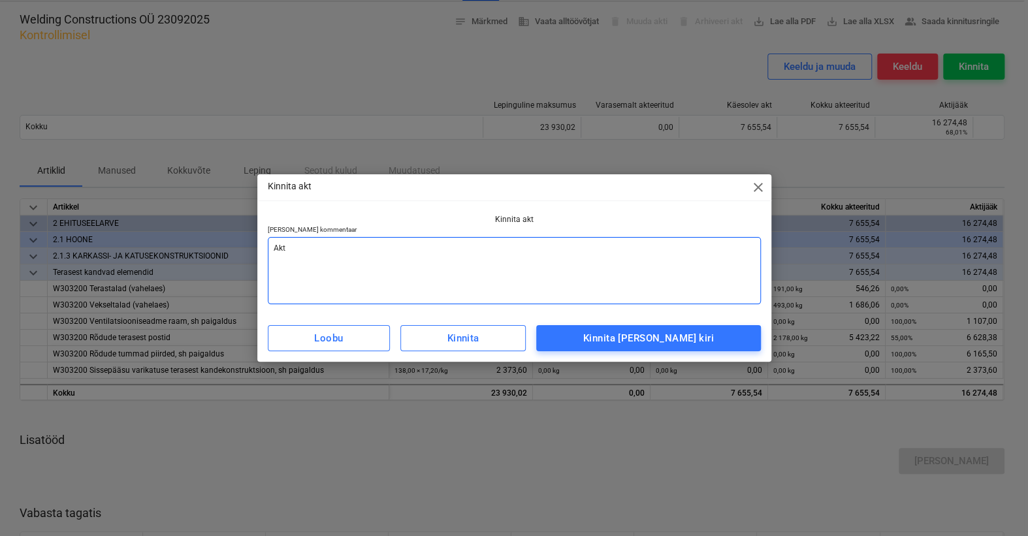
type textarea "Akt k"
type textarea "x"
type textarea "Akt ko"
type textarea "x"
type textarea "Akt kor"
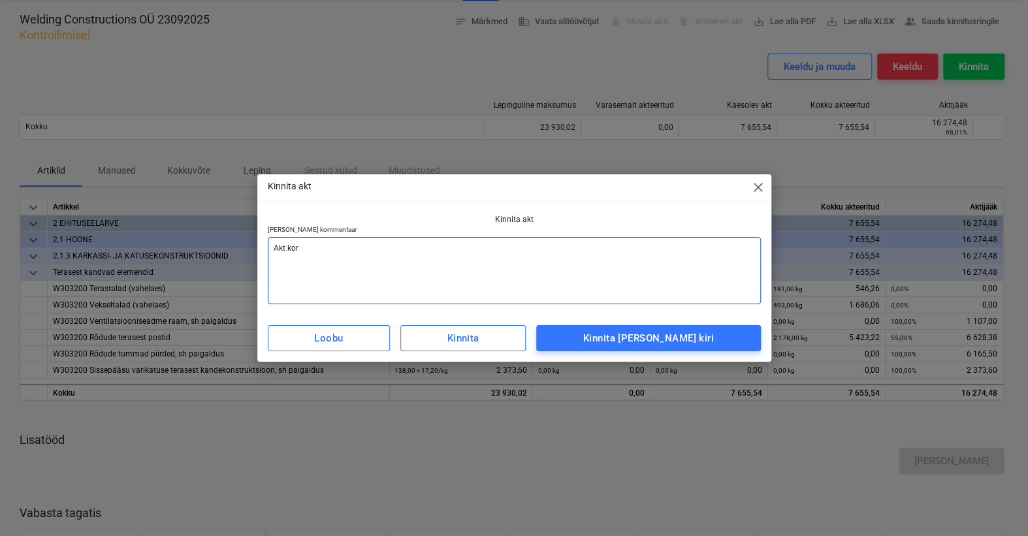
type textarea "x"
type textarea "Akt korra"
type textarea "x"
type textarea "Akt korras"
type textarea "x"
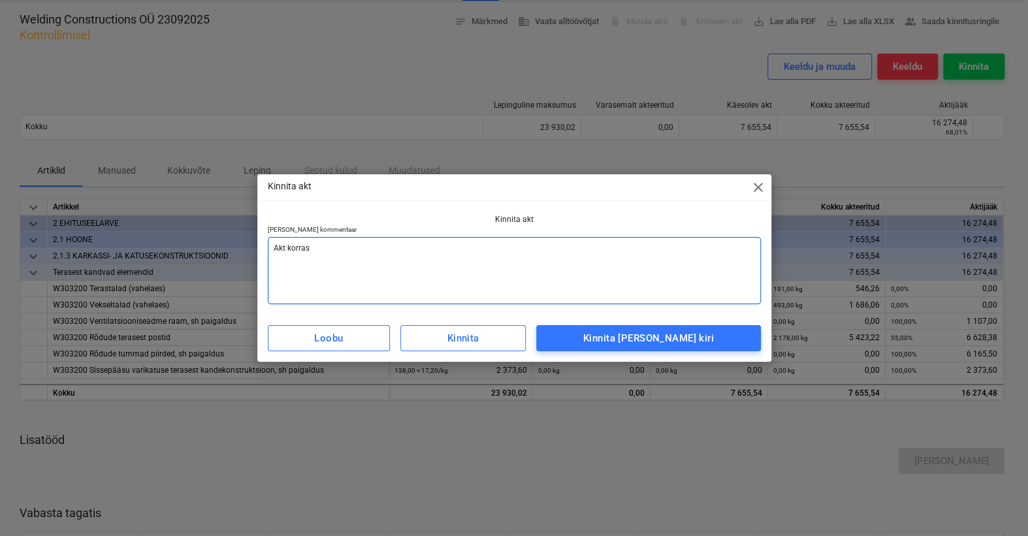
type textarea "Akt korras"
type textarea "x"
type textarea "Akt korras"
type textarea "x"
type textarea "Akt korras,"
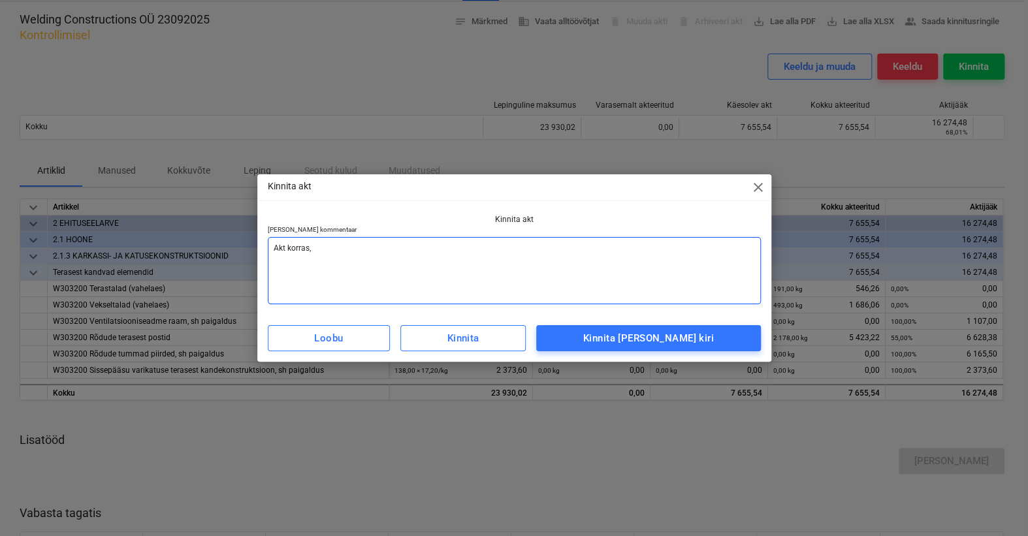
type textarea "x"
type textarea "Akt korras,"
type textarea "x"
type textarea "Akt korras, p"
type textarea "x"
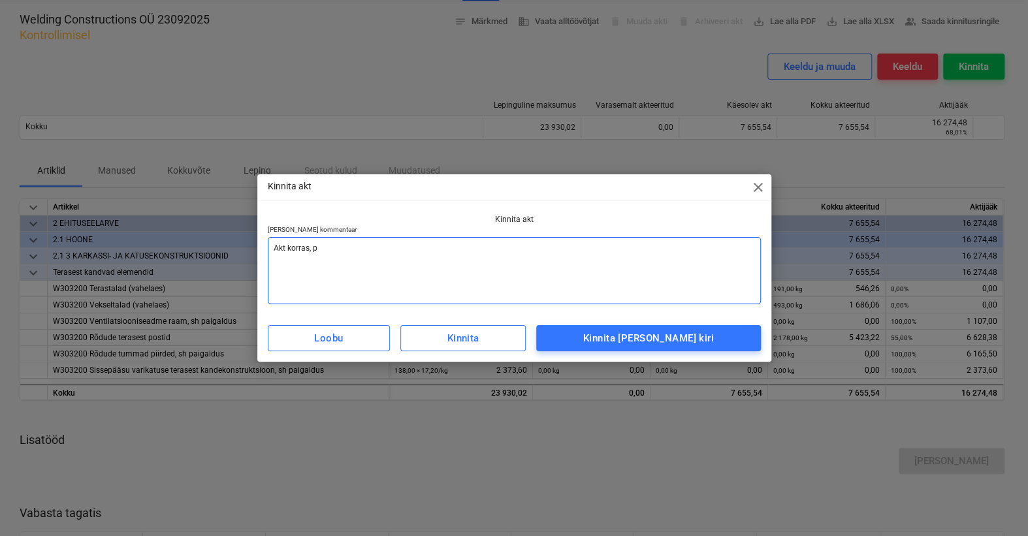
type textarea "Akt korras, [GEOGRAPHIC_DATA]"
type textarea "x"
type textarea "Akt korras, pal"
type textarea "x"
type textarea "Akt korras, palu"
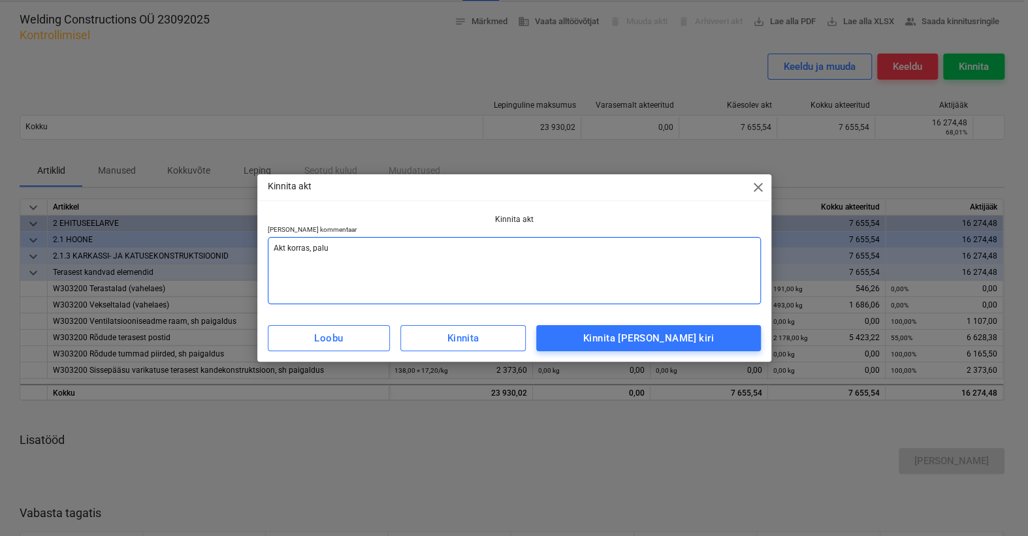
type textarea "x"
type textarea "Akt korras, palun"
type textarea "x"
type textarea "Akt korras, palun"
type textarea "x"
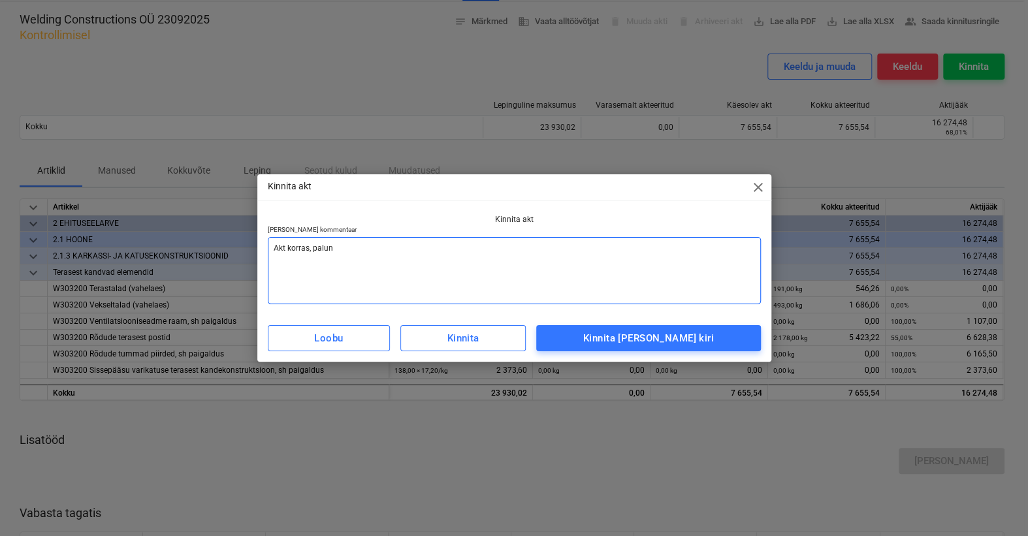
type textarea "Akt korras, palun k"
type textarea "x"
type textarea "Akt korras, palun ko"
type textarea "x"
type textarea "Akt korras, [PERSON_NAME]"
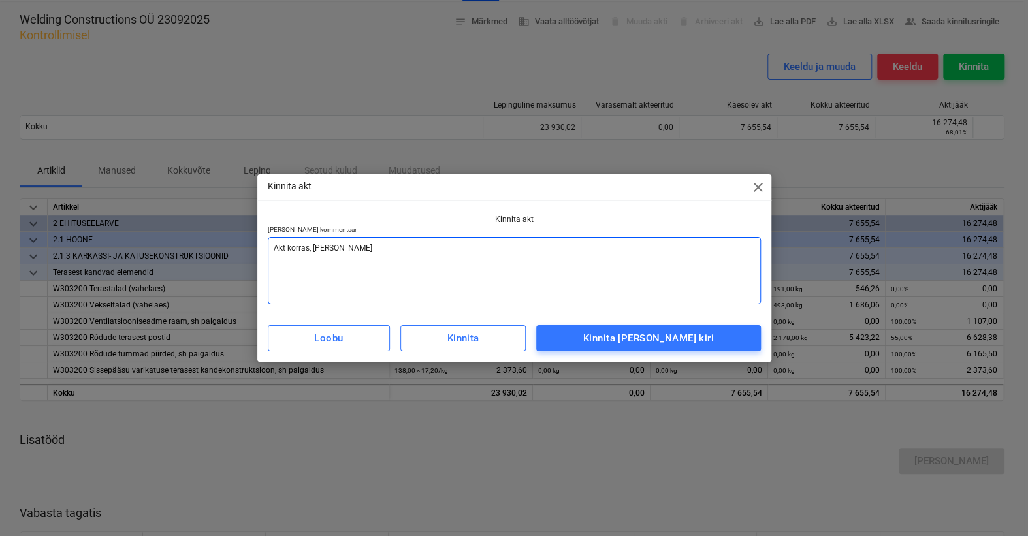
type textarea "x"
type textarea "Akt korras, [PERSON_NAME]"
type textarea "x"
type textarea "Akt korras, palun koost"
type textarea "x"
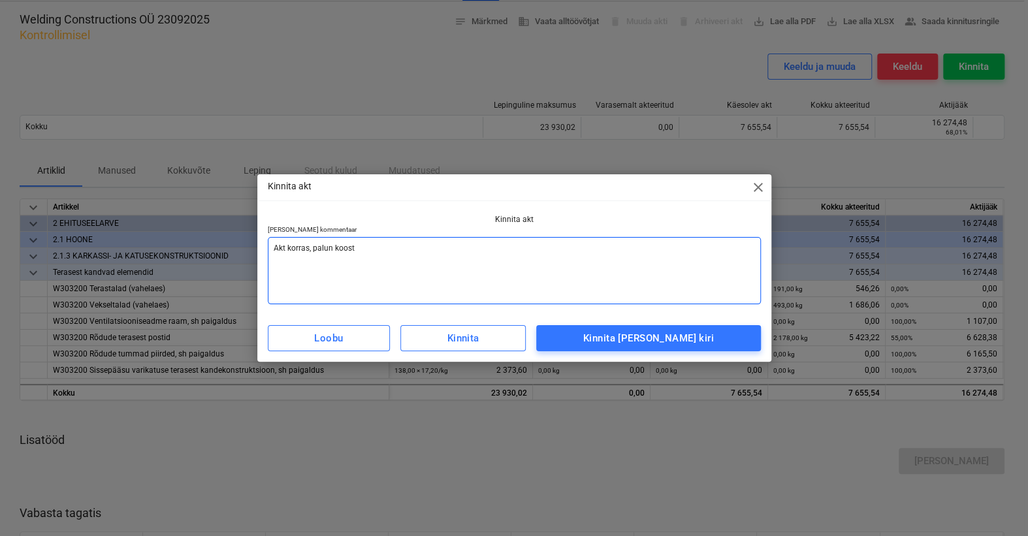
type textarea "Akt korras, palun koosta"
type textarea "x"
type textarea "Akt korras, palun koostag"
type textarea "x"
type textarea "Akt korras, palun koostage"
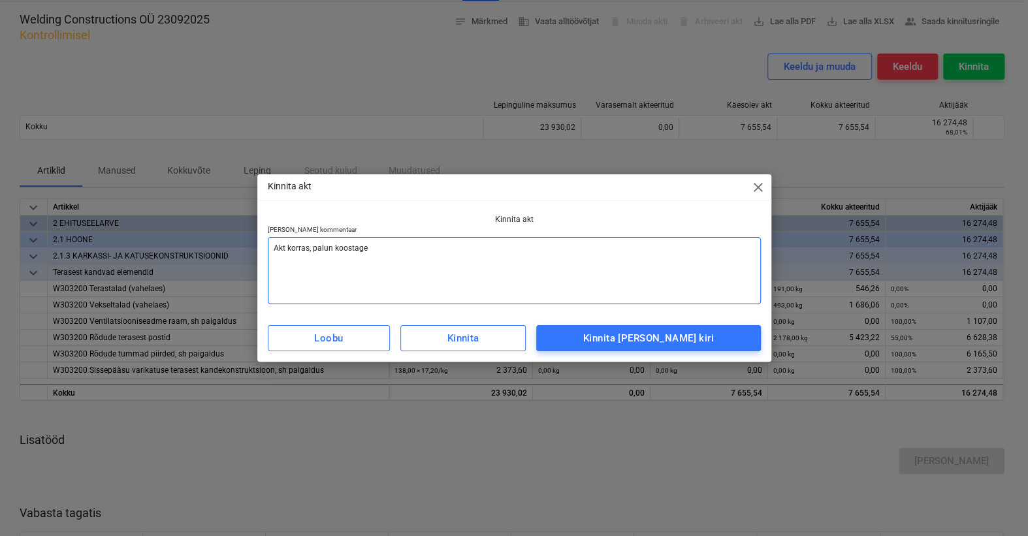
type textarea "x"
type textarea "Akt korras, palun koostage"
type textarea "x"
type textarea "Akt korras, palun koostage a"
type textarea "x"
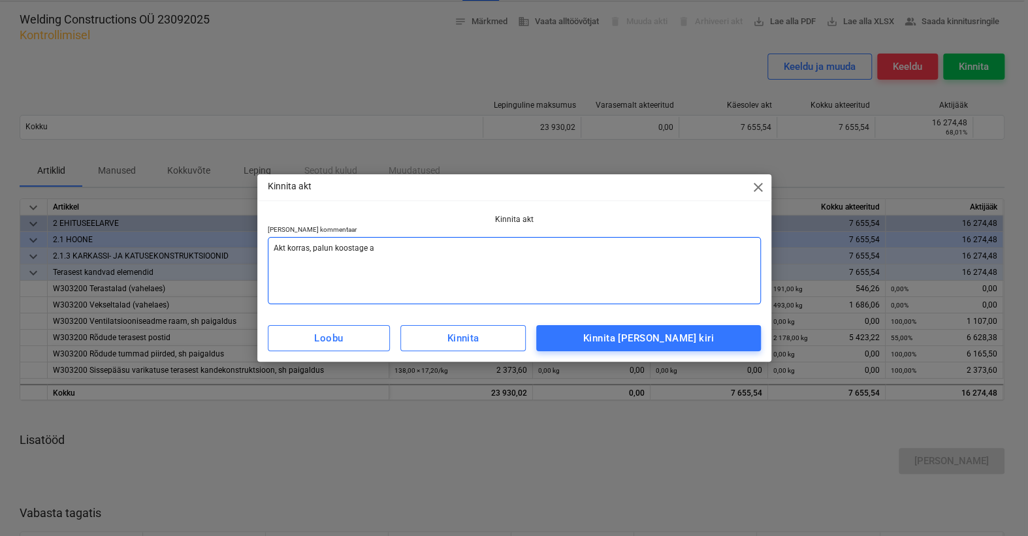
type textarea "Akt korras, palun koostage ar"
type textarea "x"
type textarea "Akt korras, palun koostage a"
type textarea "x"
type textarea "Akt korras, palun koostage"
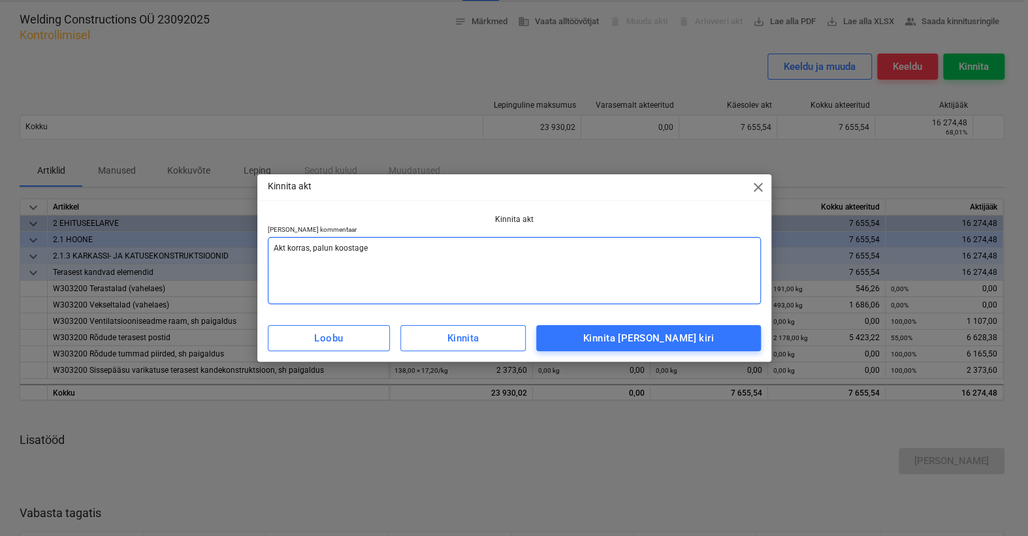
type textarea "x"
type textarea "Akt korras, palun koostage"
type textarea "x"
type textarea "Akt korras, palun koostag"
type textarea "x"
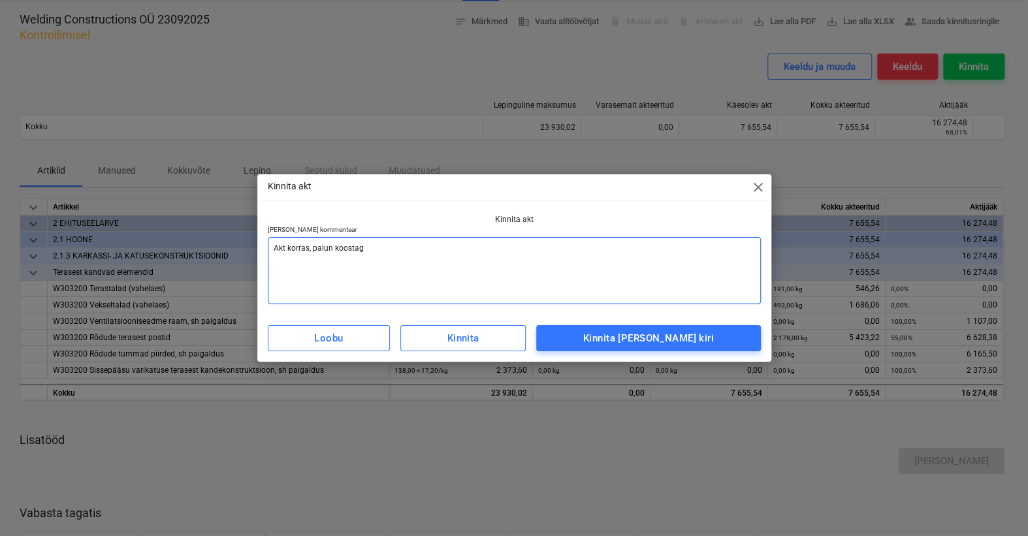
type textarea "Akt korras, palun koosta"
type textarea "x"
type textarea "Akt korras, palun koost"
type textarea "x"
type textarea "Akt korras, [PERSON_NAME]"
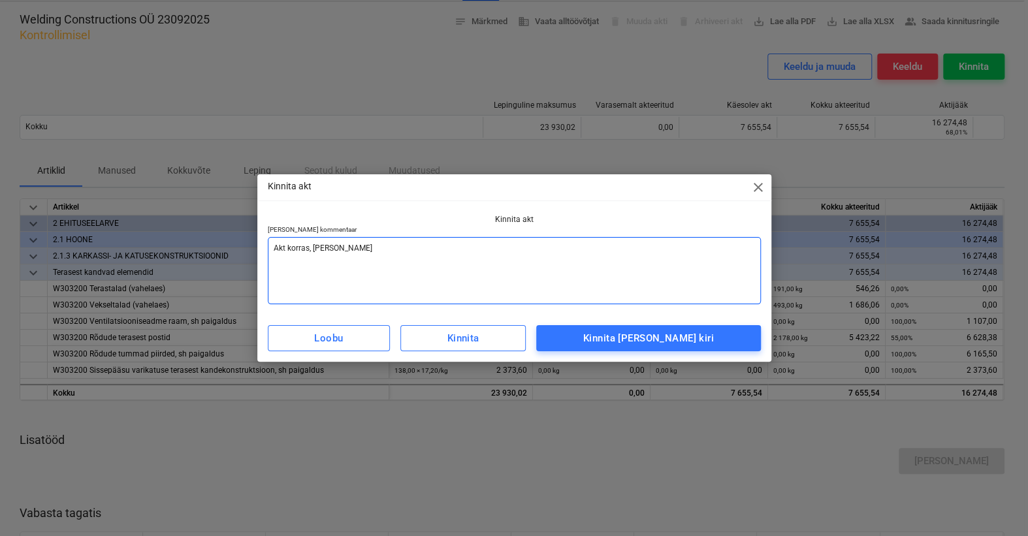
type textarea "x"
type textarea "Akt korras, [PERSON_NAME]"
type textarea "x"
type textarea "Akt korras, palun ko"
type textarea "x"
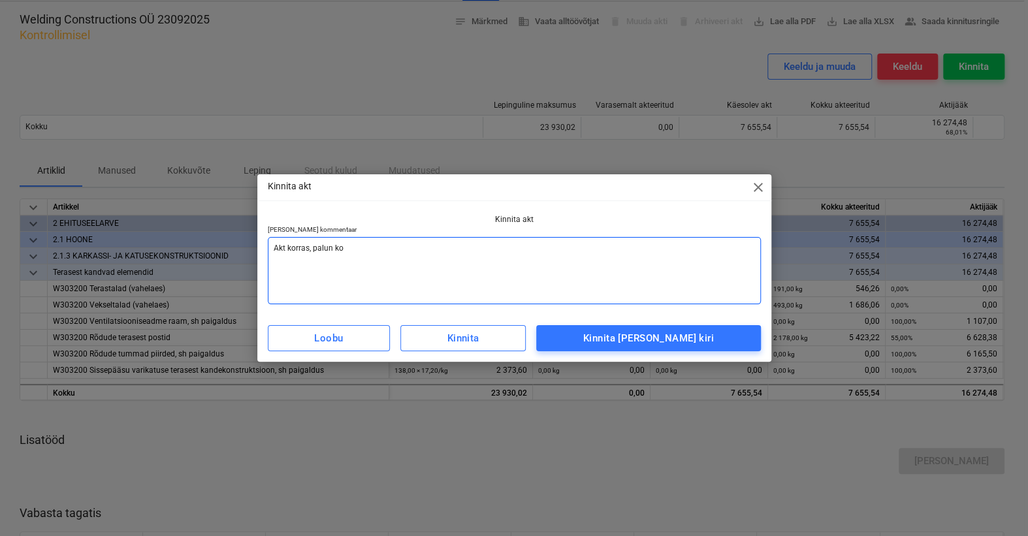
type textarea "Akt korras, palun k"
type textarea "x"
type textarea "Akt korras, palun"
type textarea "x"
type textarea "Akt korras, palun"
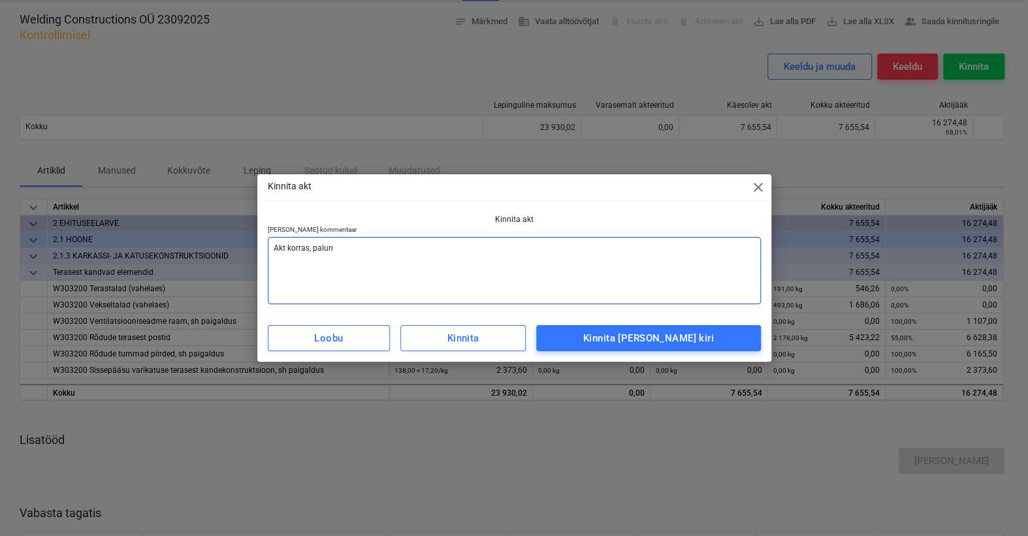
type textarea "x"
type textarea "Akt korras, palu"
type textarea "x"
type textarea "Akt korras, pal"
type textarea "x"
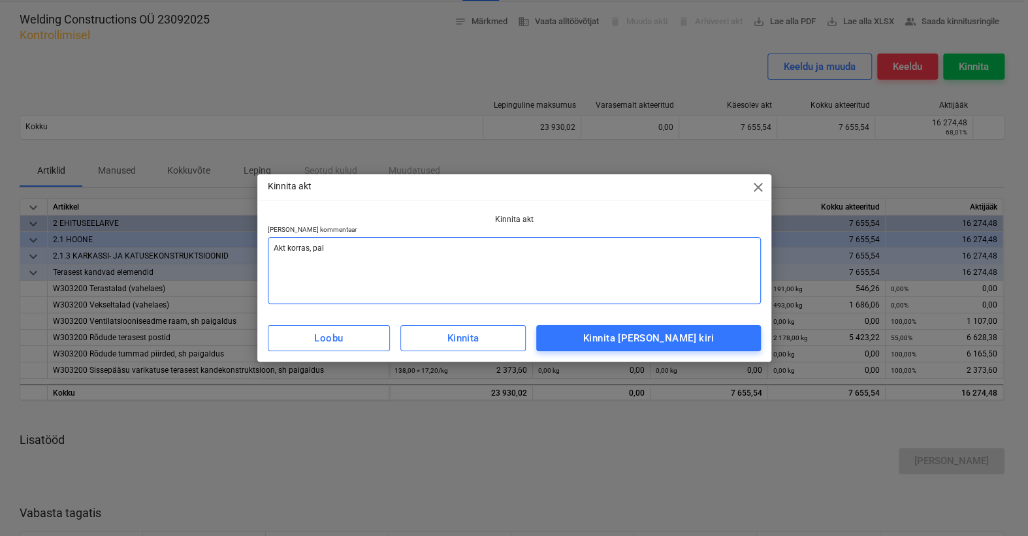
type textarea "Akt korras, [GEOGRAPHIC_DATA]"
type textarea "x"
type textarea "Akt korras, p"
type textarea "x"
type textarea "Akt korras, [GEOGRAPHIC_DATA]"
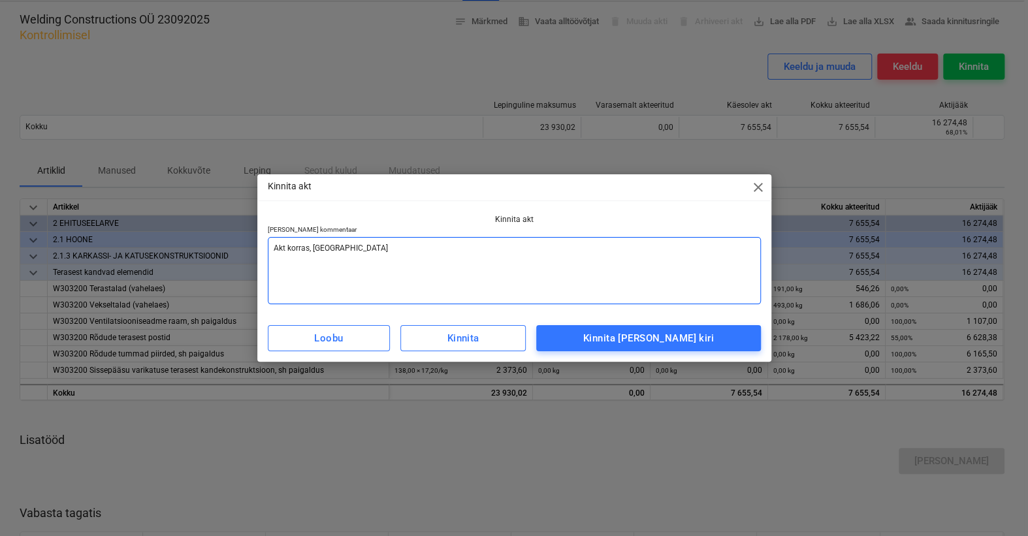
type textarea "x"
type textarea "Akt korras, pal"
type textarea "x"
type textarea "Akt korras, palu"
type textarea "x"
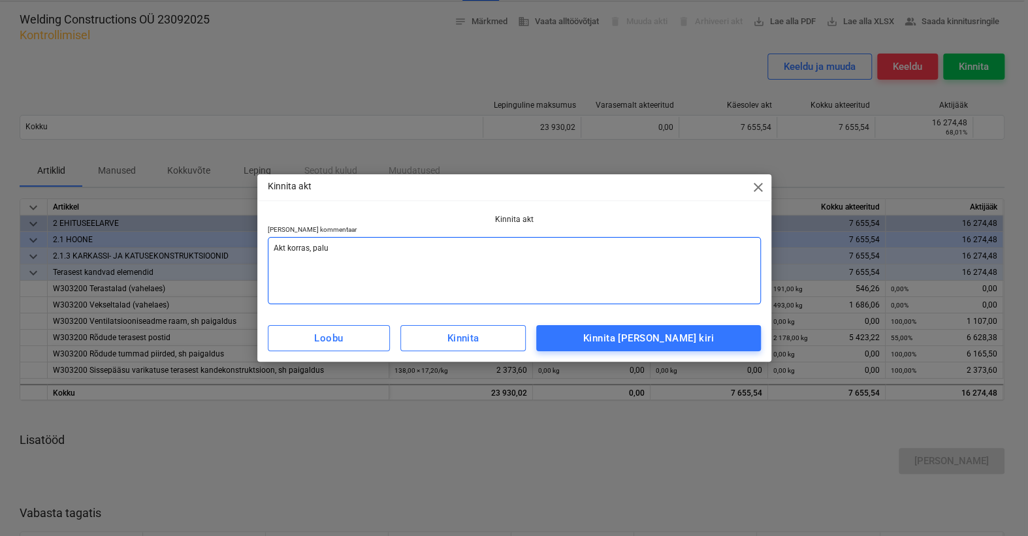
type textarea "Akt korras, palun"
type textarea "x"
type textarea "Akt korras, palun"
type textarea "x"
type textarea "Akt korras, palun e"
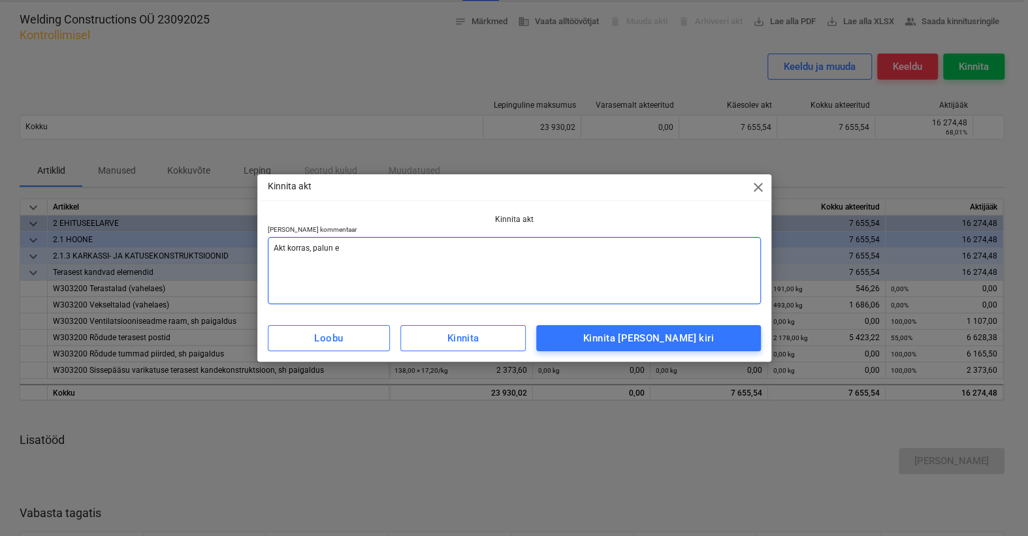
type textarea "x"
type textarea "Akt korras, palun es"
type textarea "x"
type textarea "Akt korras, palun esi"
type textarea "x"
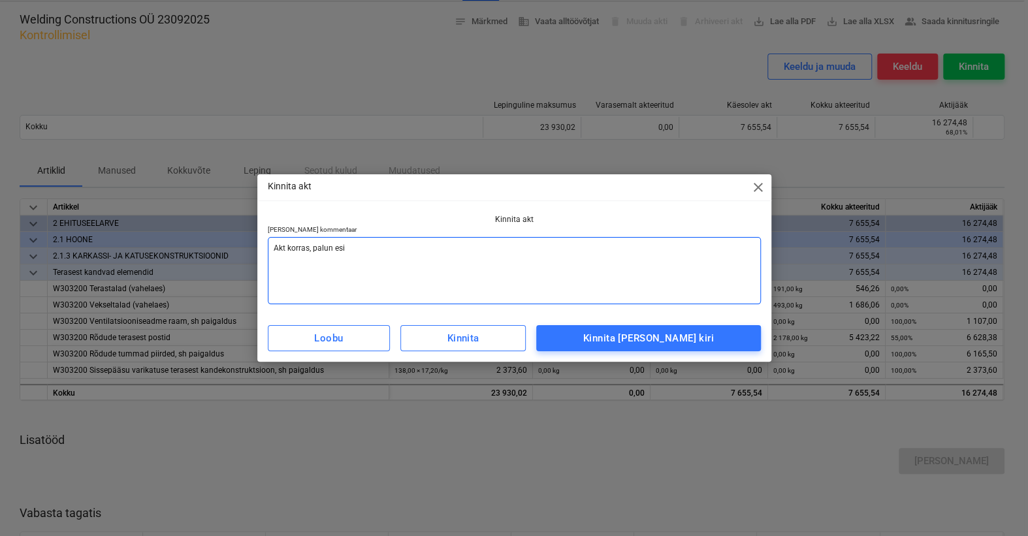
type textarea "Akt korras, palun esit"
type textarea "x"
type textarea "Akt korras, palun esita"
type textarea "x"
type textarea "Akt korras, palun esitad"
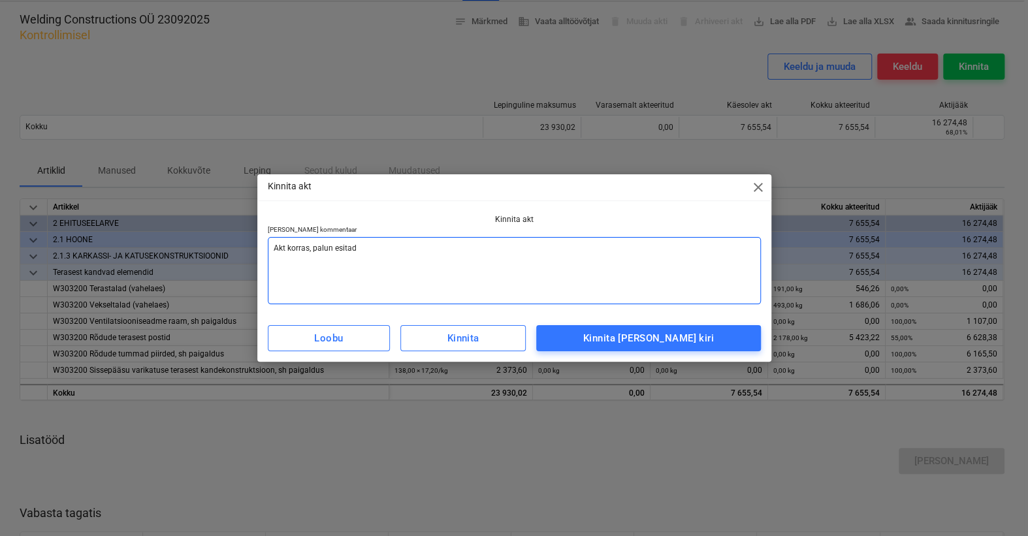
type textarea "x"
type textarea "Akt korras, palun esitada"
type textarea "x"
type textarea "Akt korras, palun esitada"
type textarea "x"
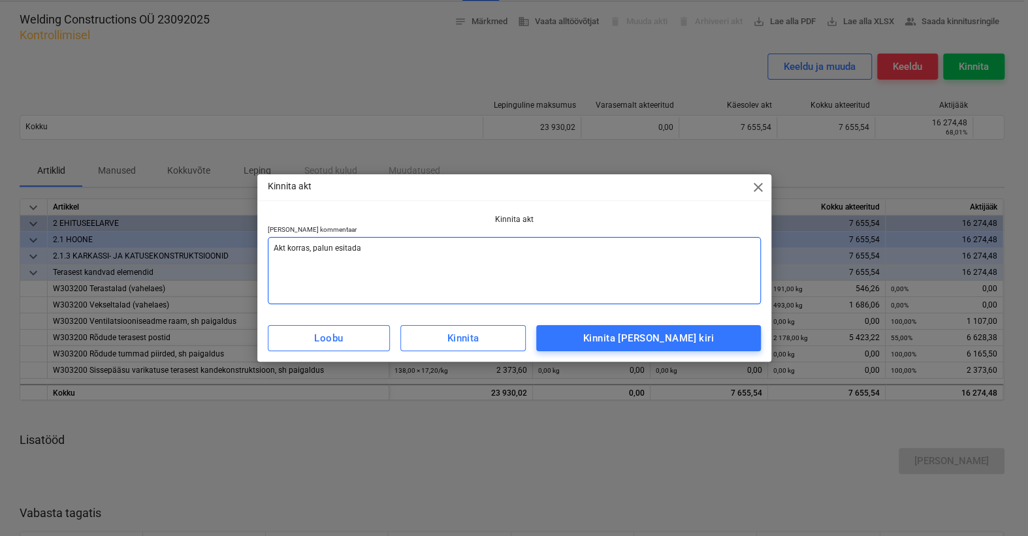
type textarea "Akt korras, palun esitada a"
type textarea "x"
type textarea "Akt korras, palun esitada ar"
type textarea "x"
type textarea "Akt korras, palun esitada arv"
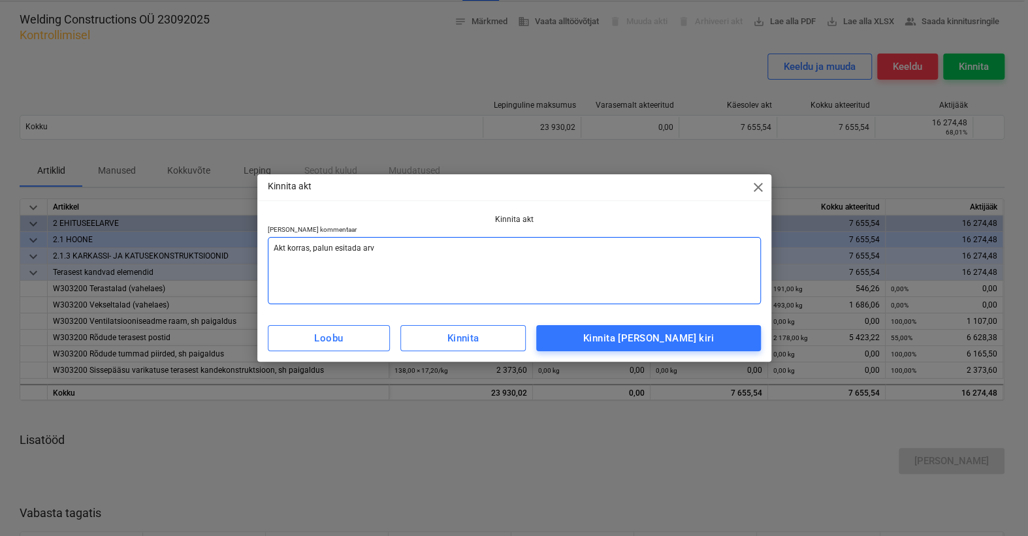
type textarea "x"
type textarea "Akt korras, palun esitada arve"
type textarea "x"
type textarea "Akt korras, palun esitada arve!"
type textarea "x"
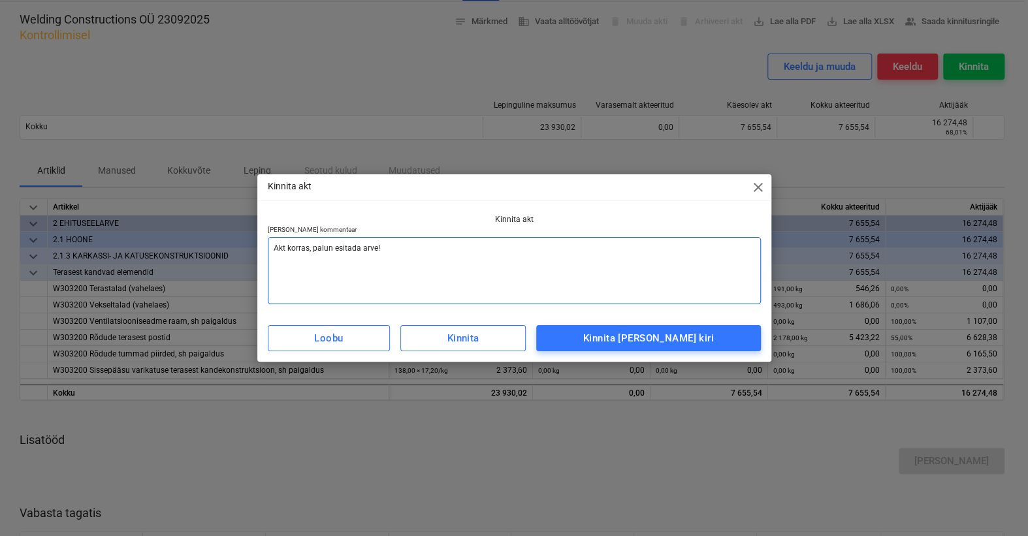
type textarea "Akt korras, palun esitada arve"
type textarea "x"
type textarea "Akt korras, palun esitada arve."
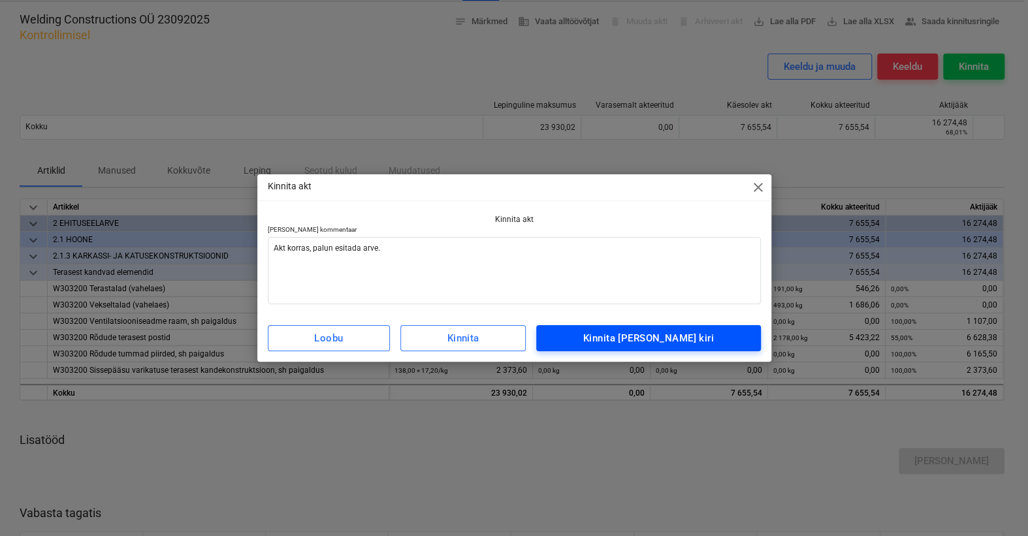
click at [684, 340] on div "Kinnita [PERSON_NAME] kiri" at bounding box center [648, 338] width 131 height 17
type textarea "x"
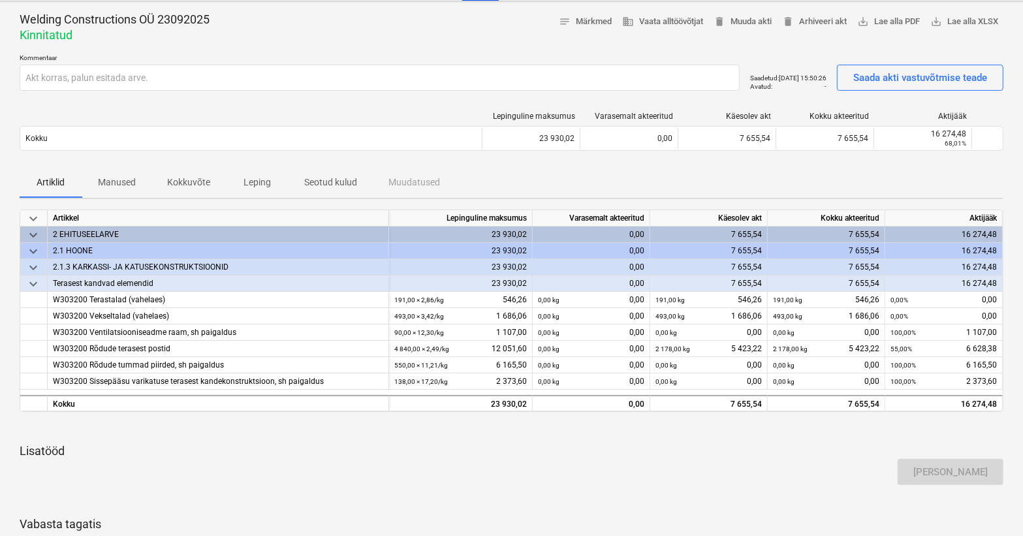
scroll to position [0, 0]
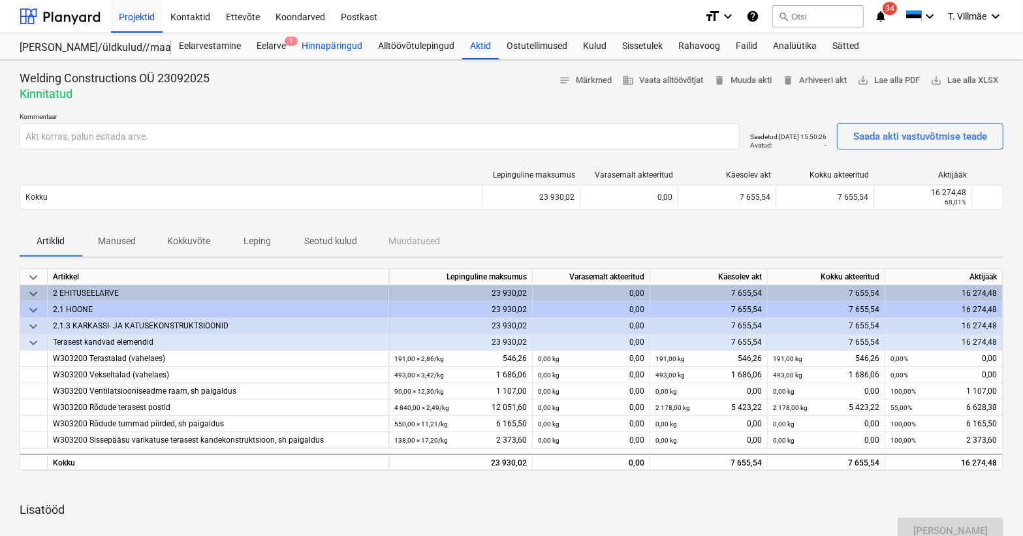
click at [336, 49] on div "Hinnapäringud" at bounding box center [332, 46] width 76 height 26
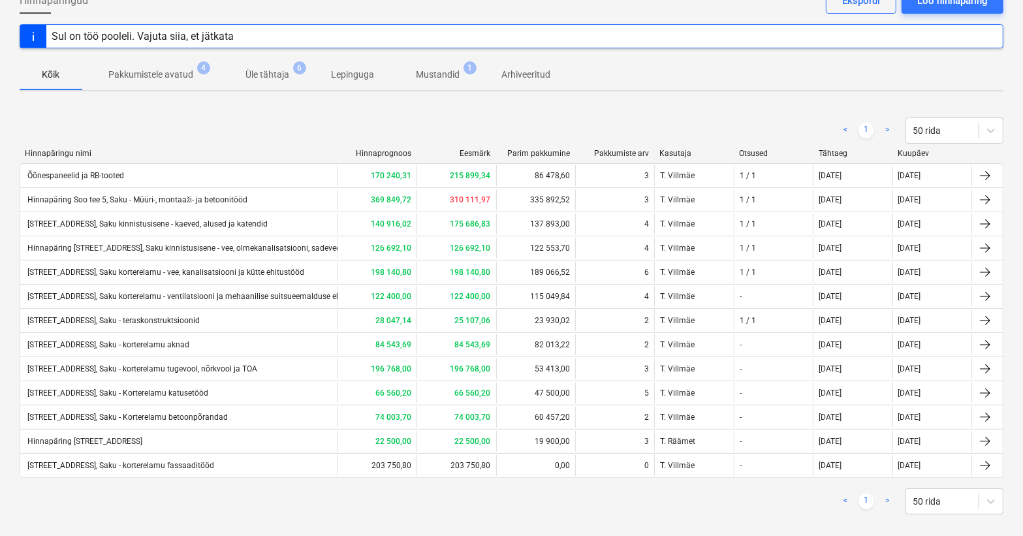
scroll to position [97, 0]
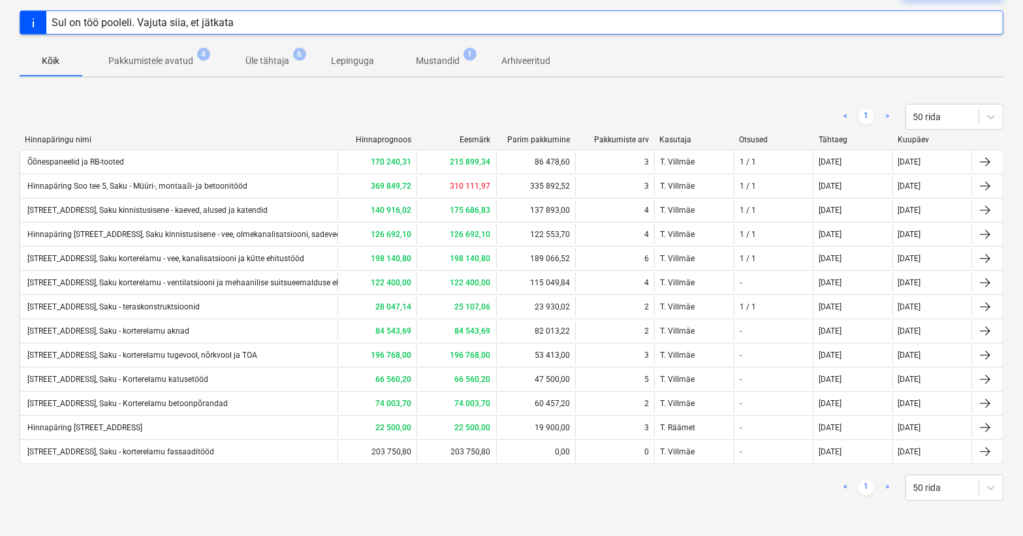
click at [84, 99] on div "< 1 > 50 rida" at bounding box center [512, 117] width 984 height 37
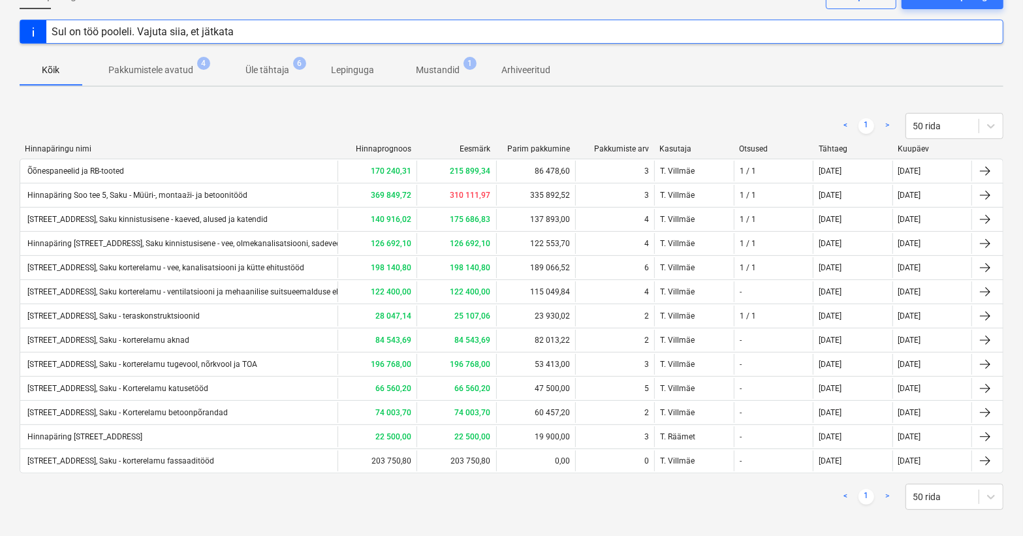
scroll to position [0, 0]
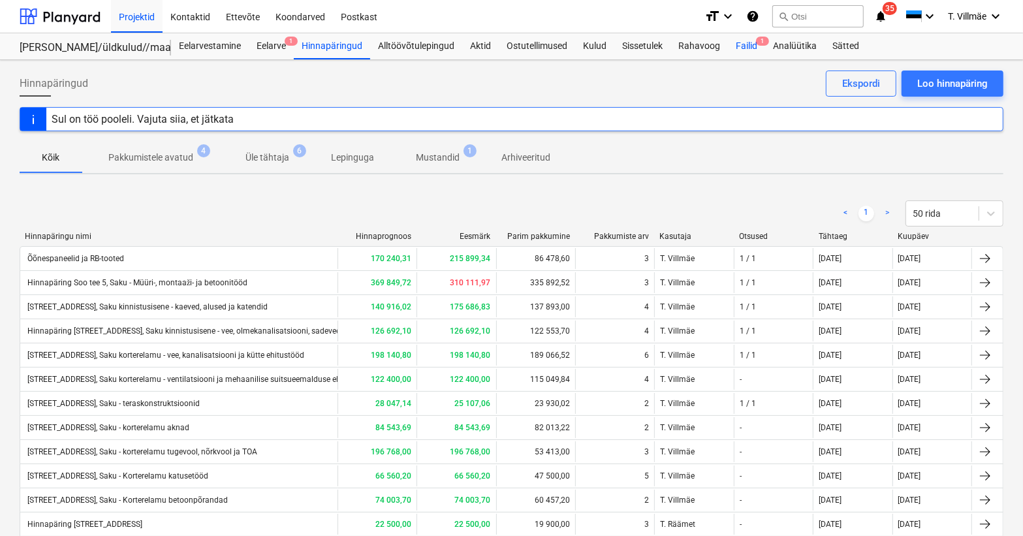
click at [748, 45] on div "Failid 1" at bounding box center [746, 46] width 37 height 26
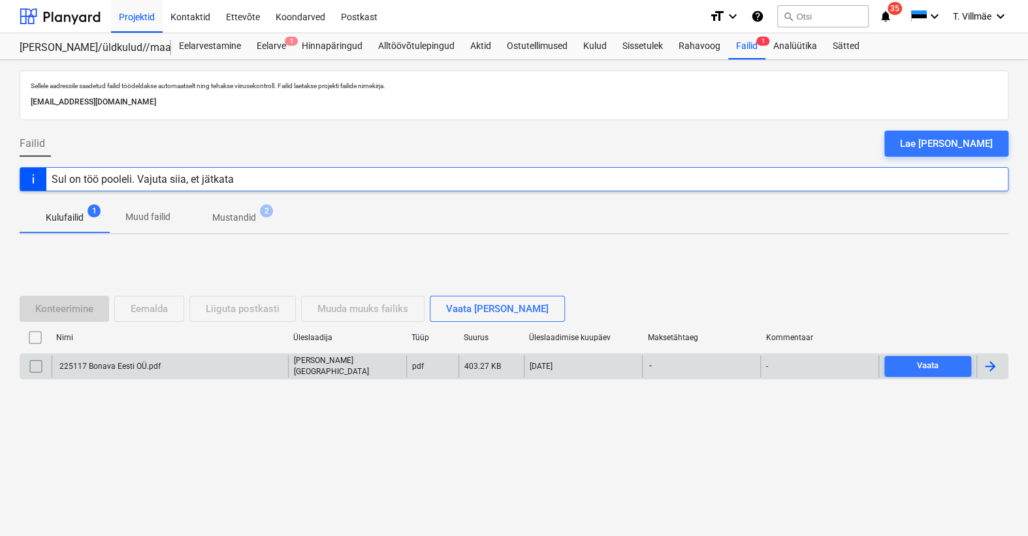
click at [988, 368] on div at bounding box center [990, 367] width 16 height 16
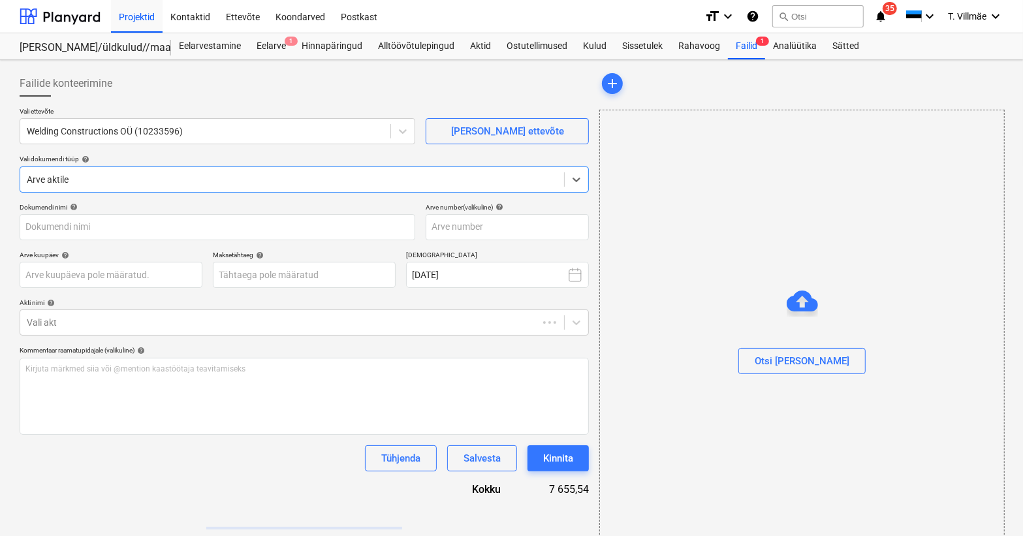
type input "225117 Bonava Eesti OÜ.pdf"
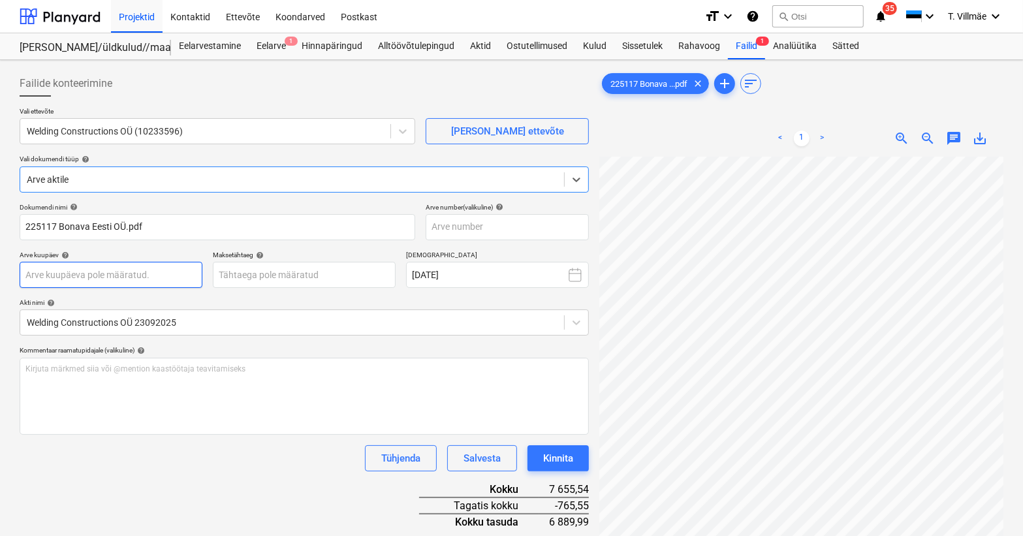
click at [146, 281] on body "Projektid Kontaktid Ettevõte Koondarved Postkast format_size keyboard_arrow_dow…" at bounding box center [511, 268] width 1023 height 536
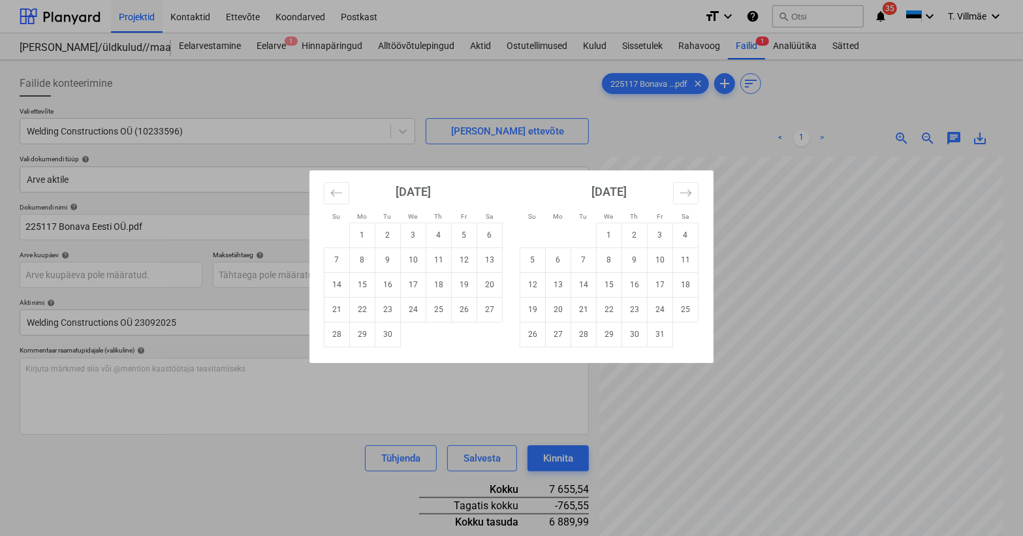
click at [743, 155] on div "Su Mo Tu We Th Fr Sa Su Mo Tu We Th Fr Sa [DATE] 1 2 3 4 5 6 7 8 9 10 11 12 13 …" at bounding box center [511, 268] width 1023 height 536
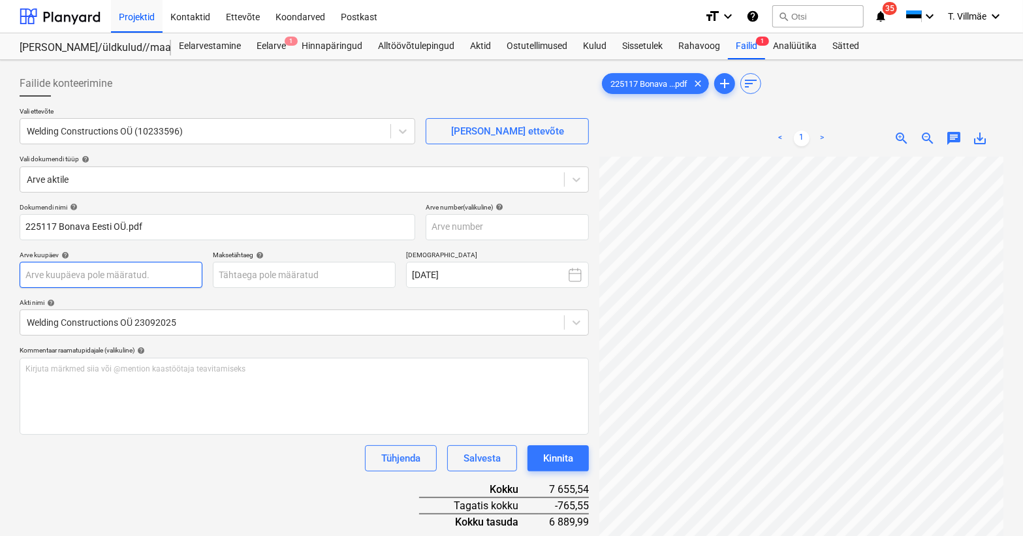
click at [60, 278] on body "Projektid Kontaktid Ettevõte Koondarved Postkast format_size keyboard_arrow_dow…" at bounding box center [511, 268] width 1023 height 536
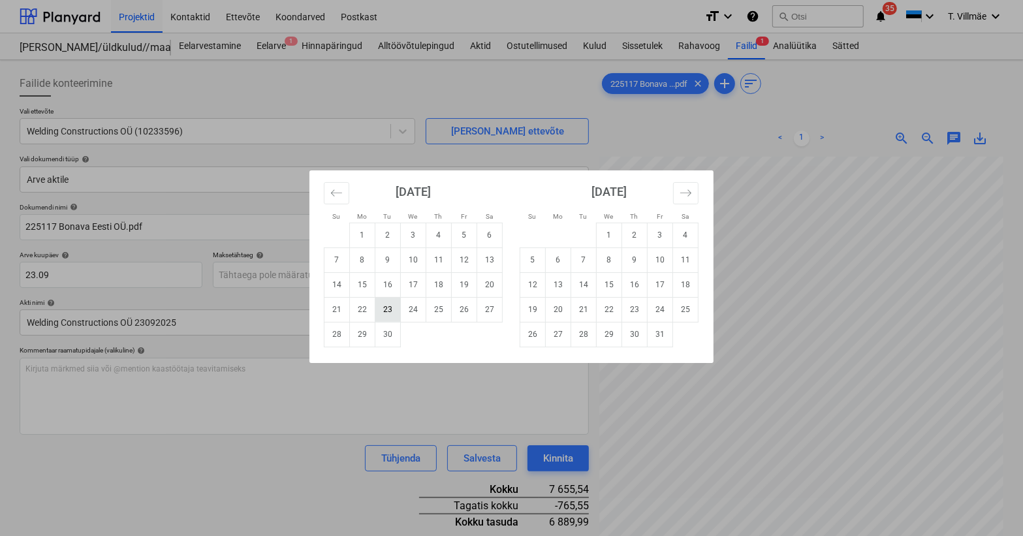
click at [396, 312] on td "23" at bounding box center [388, 309] width 25 height 25
type input "[DATE]"
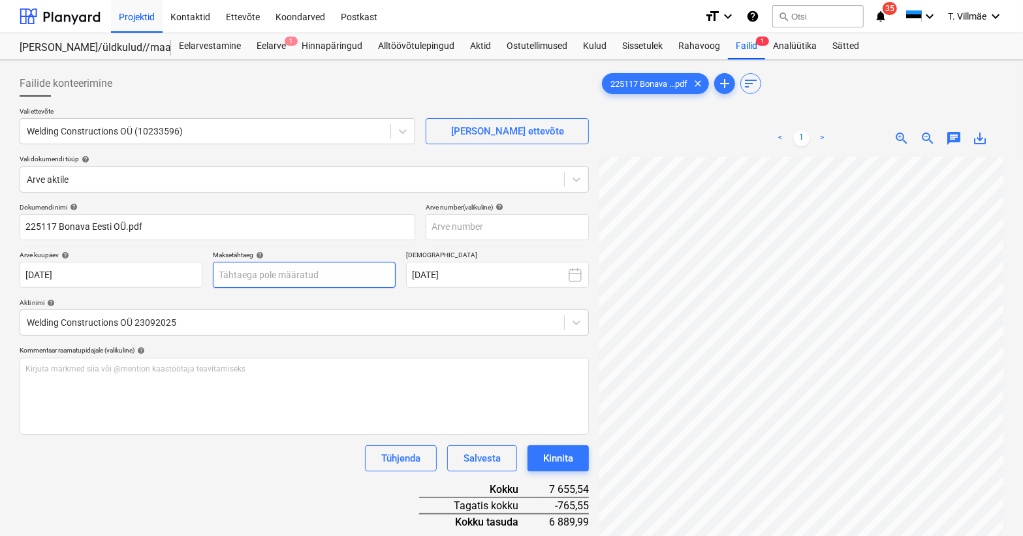
click at [237, 274] on body "Projektid Kontaktid Ettevõte Koondarved Postkast format_size keyboard_arrow_dow…" at bounding box center [511, 268] width 1023 height 536
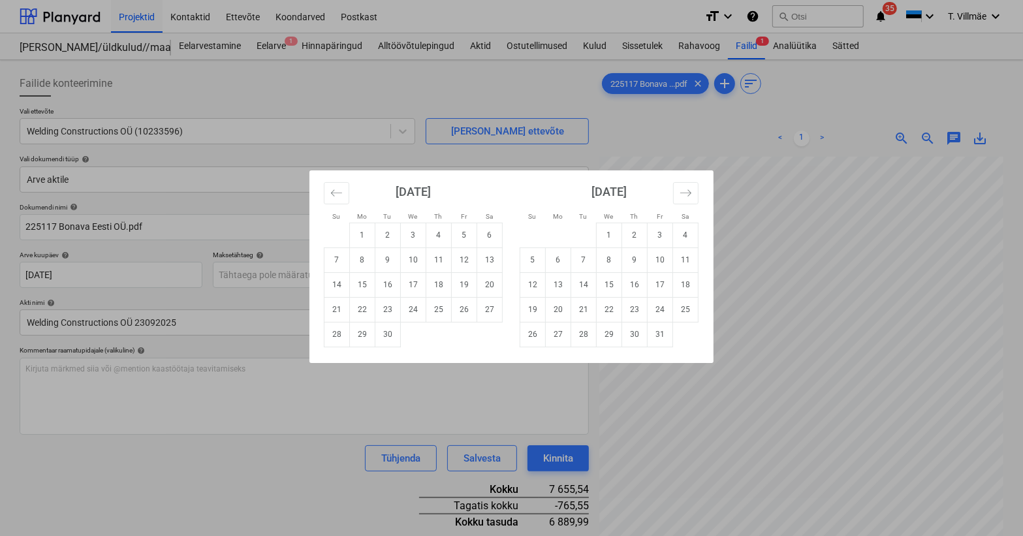
drag, startPoint x: 597, startPoint y: 312, endPoint x: 589, endPoint y: 313, distance: 7.9
click at [597, 312] on td "22" at bounding box center [609, 309] width 25 height 25
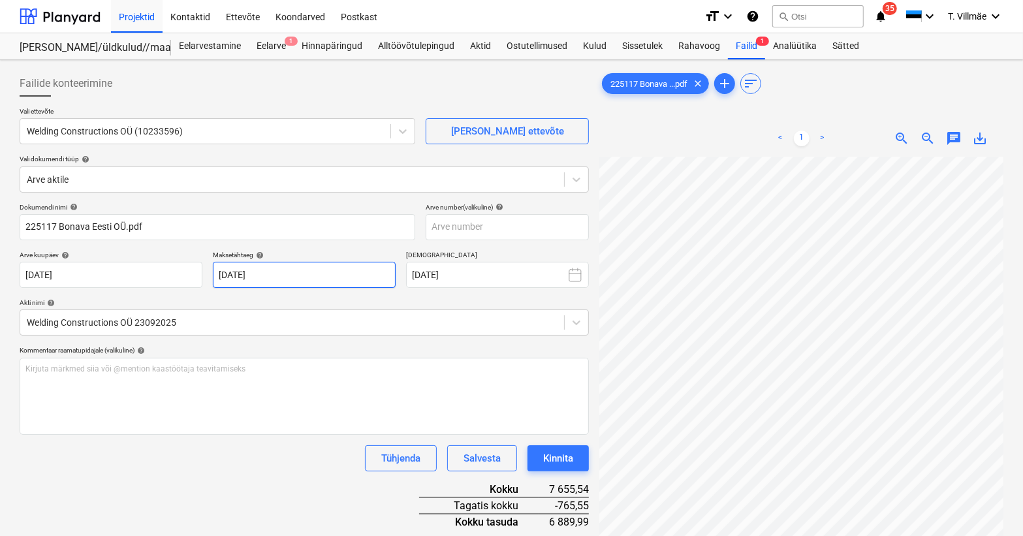
click at [353, 276] on body "Projektid Kontaktid Ettevõte Koondarved Postkast format_size keyboard_arrow_dow…" at bounding box center [511, 268] width 1023 height 536
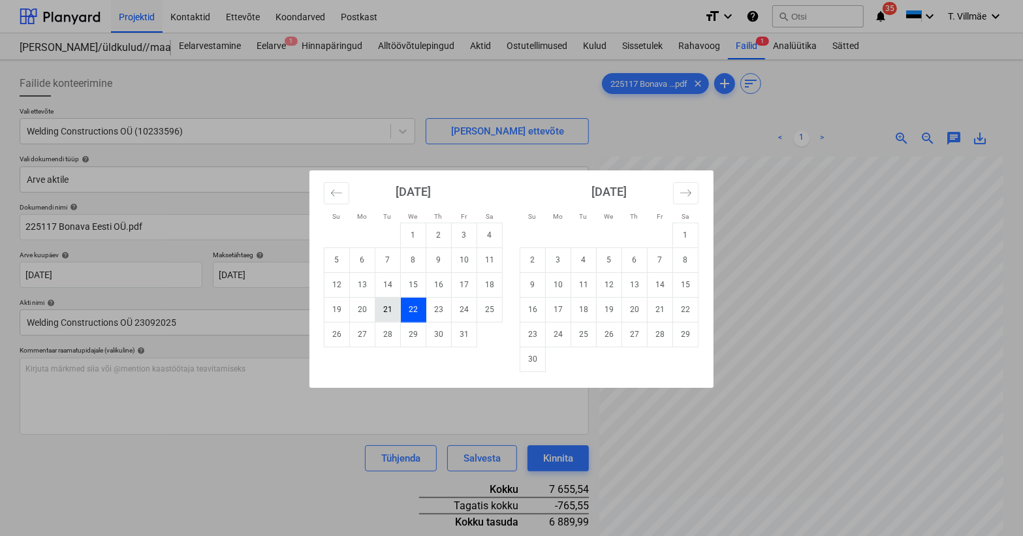
click at [392, 314] on td "21" at bounding box center [388, 309] width 25 height 25
type input "[DATE]"
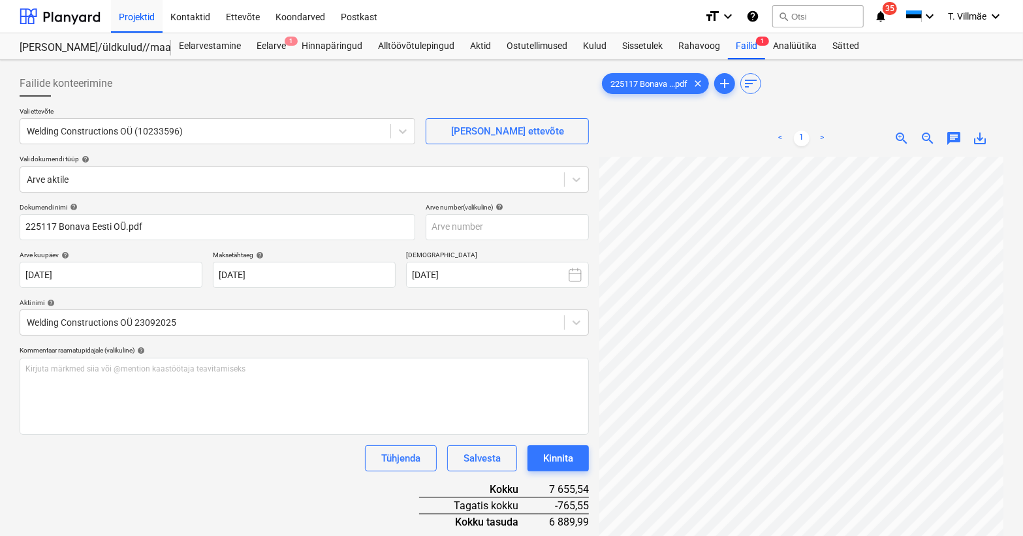
click at [370, 346] on div "Kommentaar raamatupidajale (valikuline) help" at bounding box center [305, 350] width 570 height 8
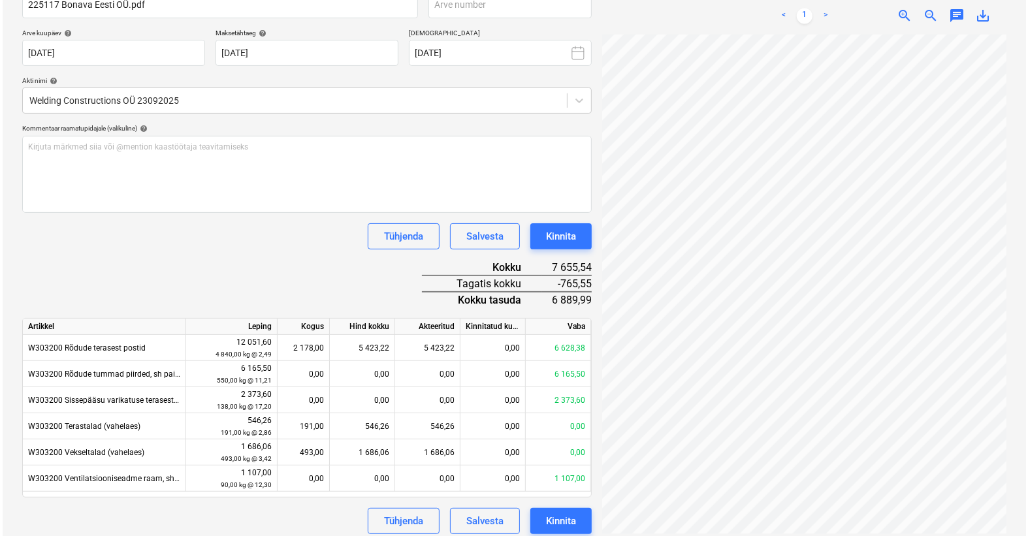
scroll to position [229, 0]
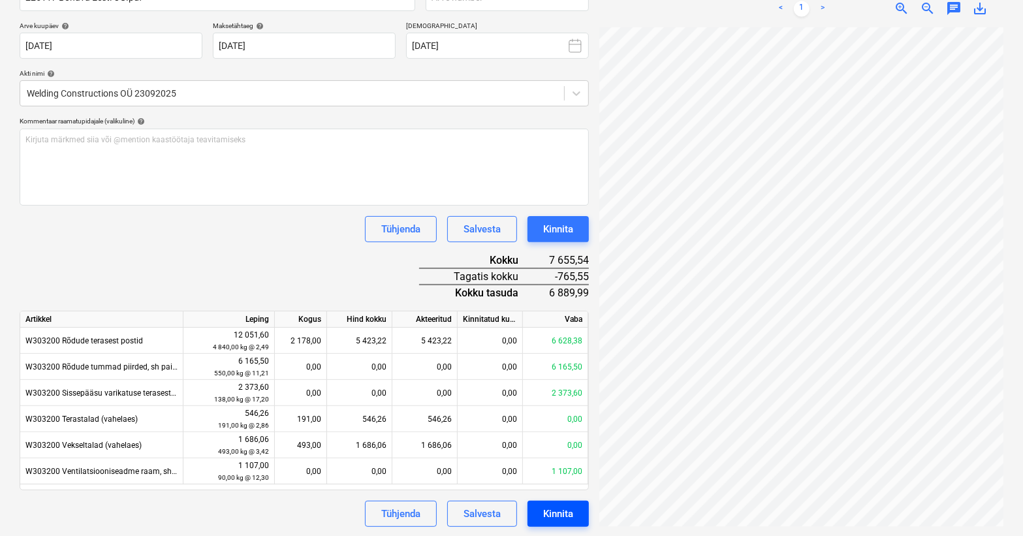
click at [552, 511] on div "Kinnita" at bounding box center [558, 514] width 30 height 17
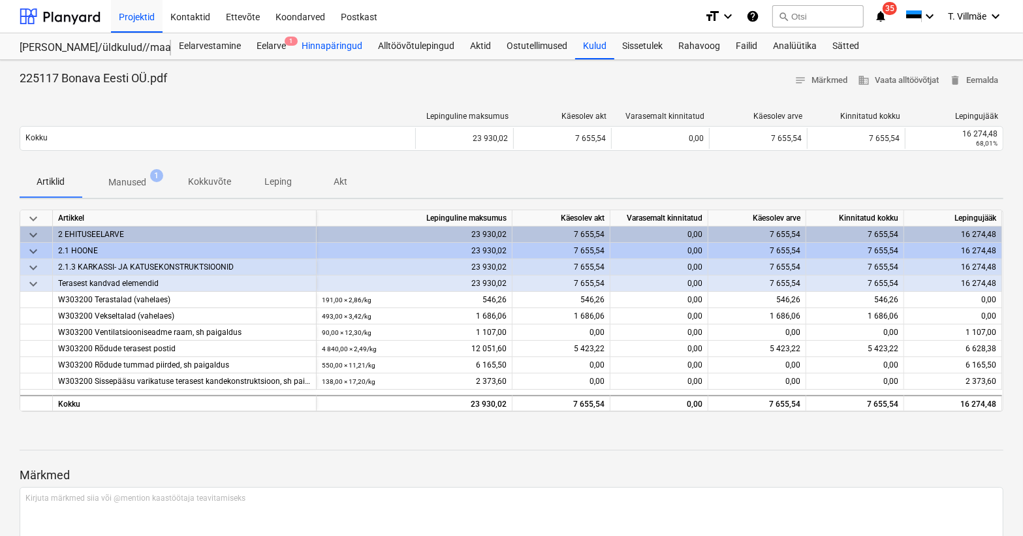
click at [330, 44] on div "Hinnapäringud" at bounding box center [332, 46] width 76 height 26
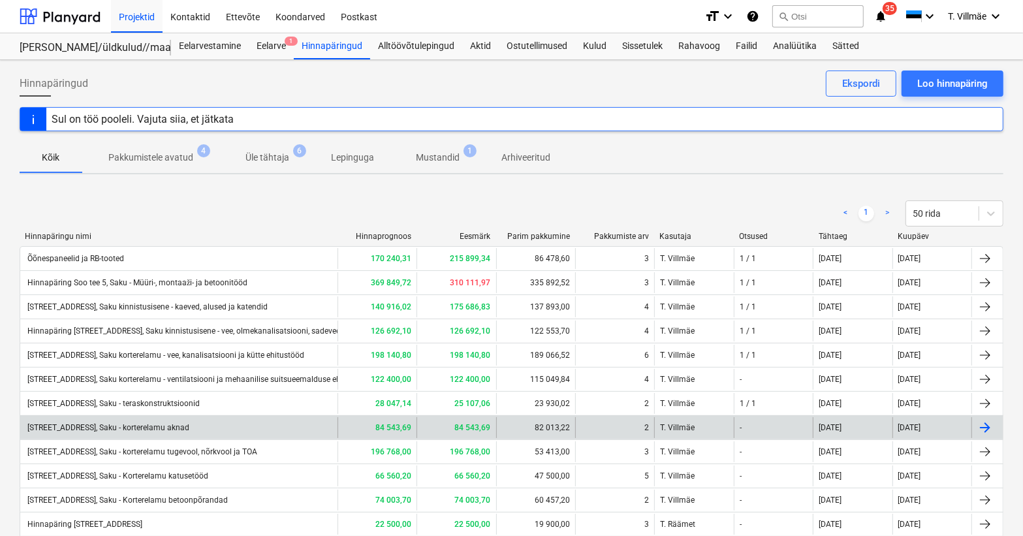
scroll to position [59, 0]
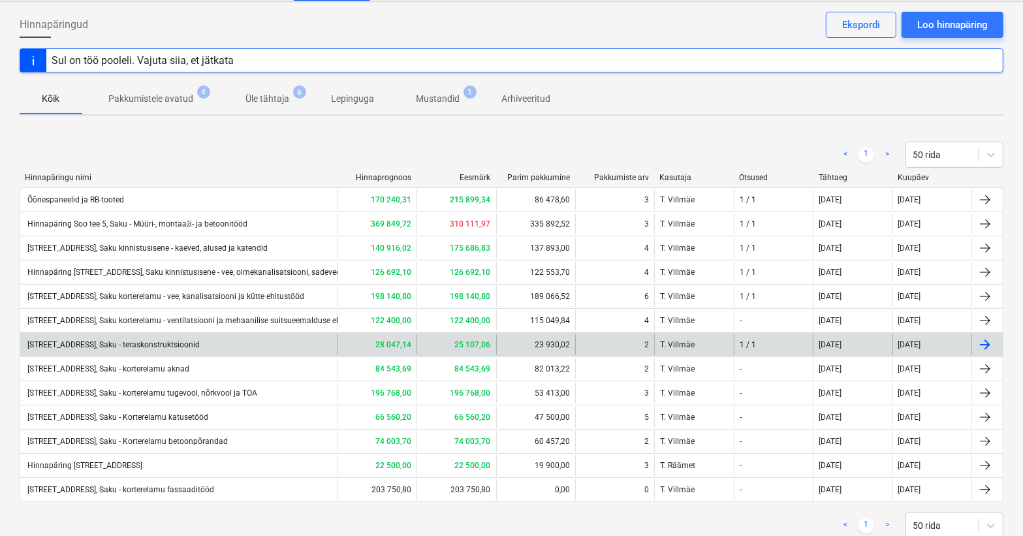
click at [190, 346] on div "[STREET_ADDRESS], Saku - teraskonstruktsioonid" at bounding box center [112, 344] width 174 height 9
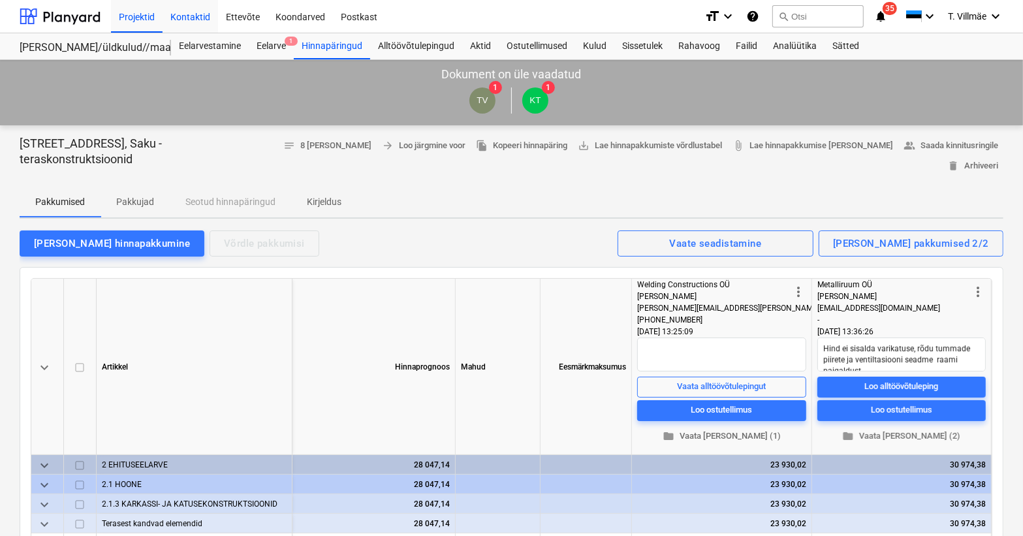
type textarea "x"
click at [152, 19] on div "Projektid" at bounding box center [137, 15] width 52 height 33
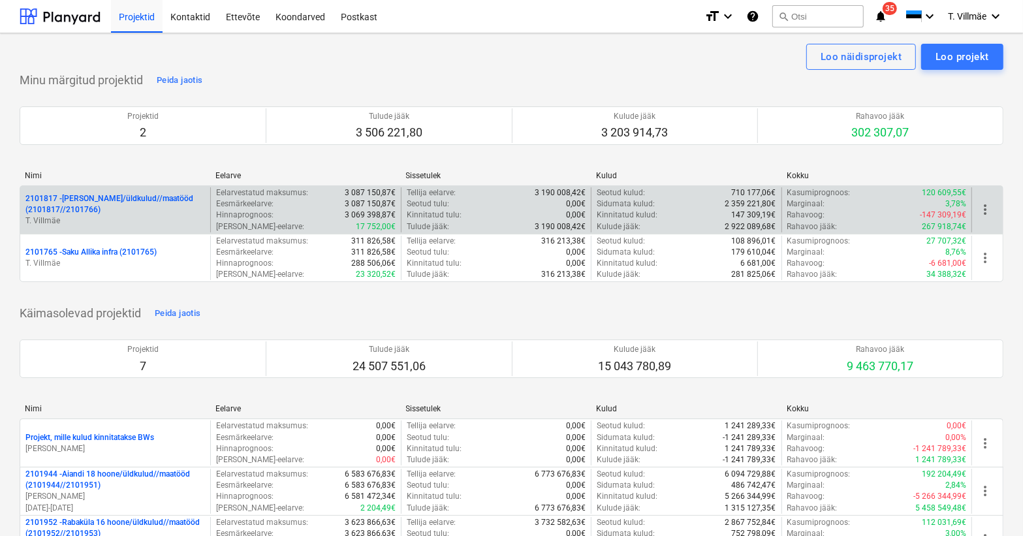
click at [119, 196] on p "2101817 - [PERSON_NAME]/üldkulud//maatööd (2101817//2101766)" at bounding box center [115, 204] width 180 height 22
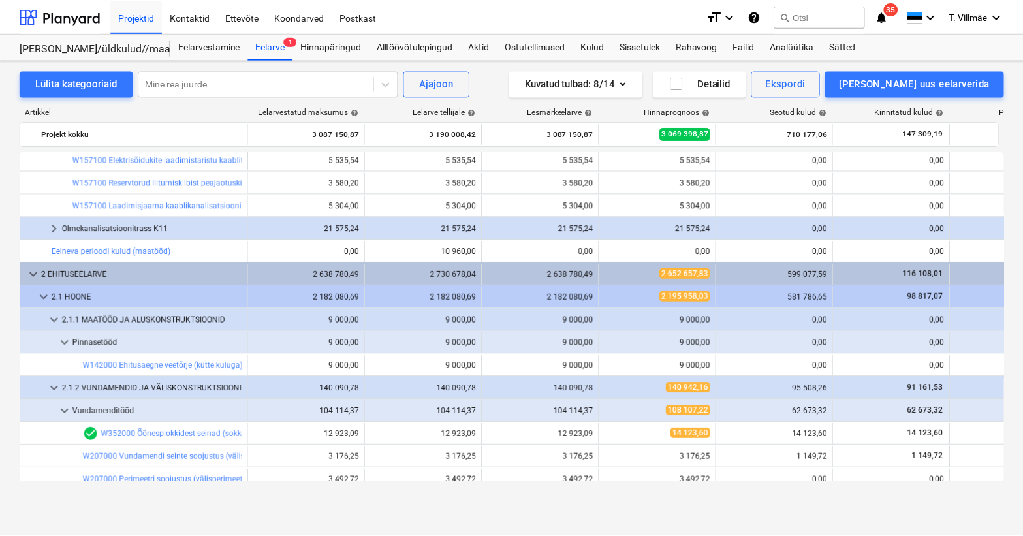
scroll to position [1324, 0]
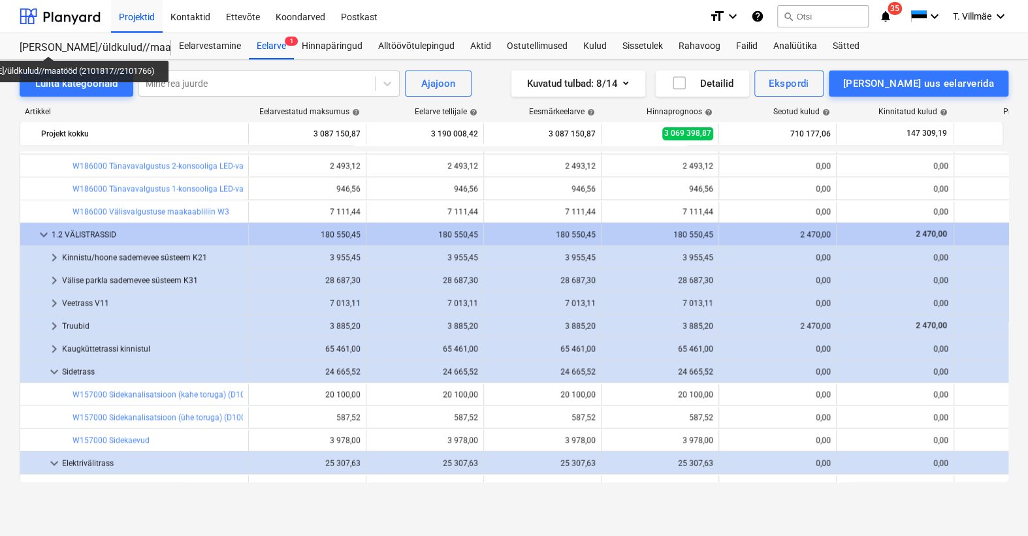
click at [45, 44] on div "[PERSON_NAME]/üldkulud//maatööd (2101817//2101766)" at bounding box center [88, 48] width 136 height 14
click at [784, 47] on div "Analüütika" at bounding box center [794, 46] width 59 height 26
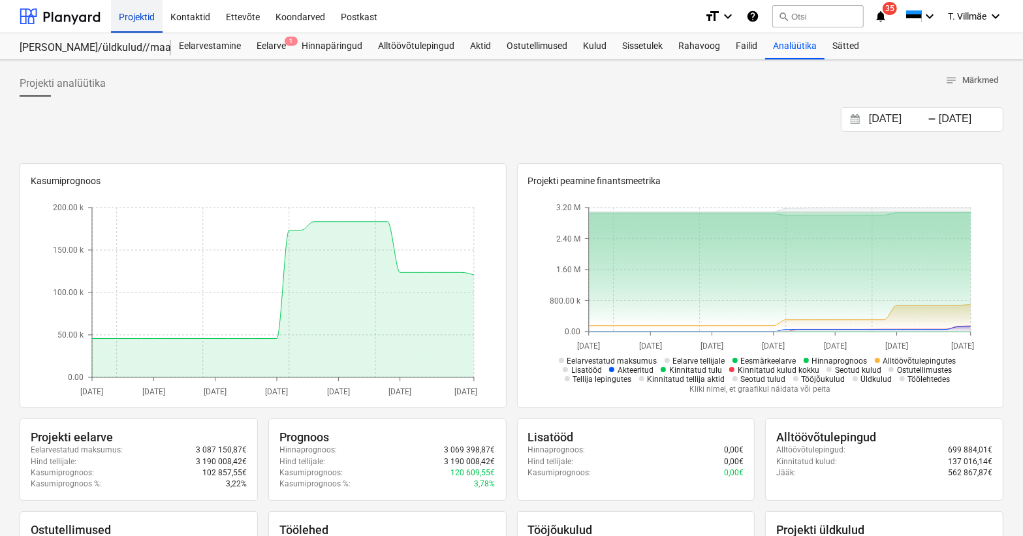
click at [131, 15] on div "Projektid" at bounding box center [137, 15] width 52 height 33
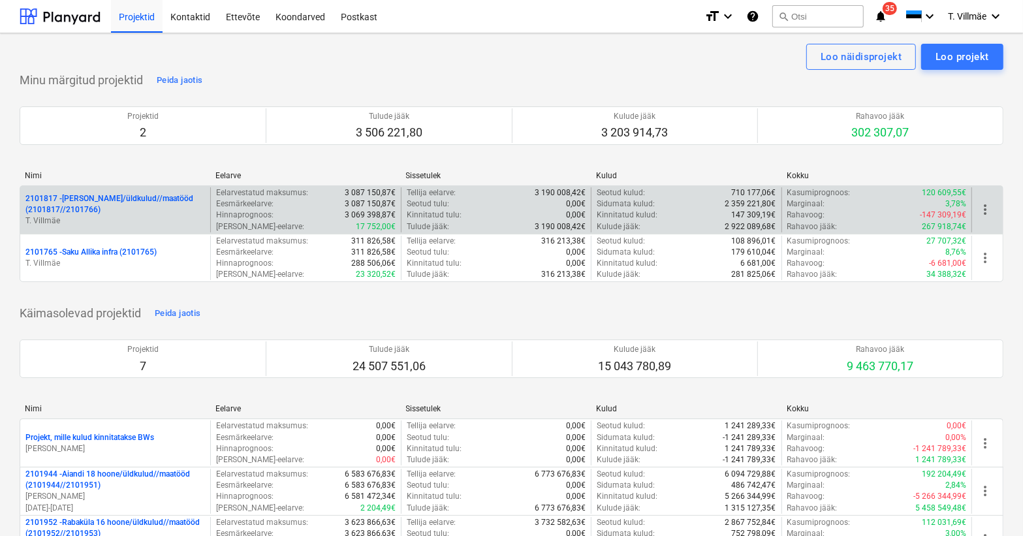
click at [88, 207] on p "2101817 - [PERSON_NAME]/üldkulud//maatööd (2101817//2101766)" at bounding box center [115, 204] width 180 height 22
